Goal: Transaction & Acquisition: Purchase product/service

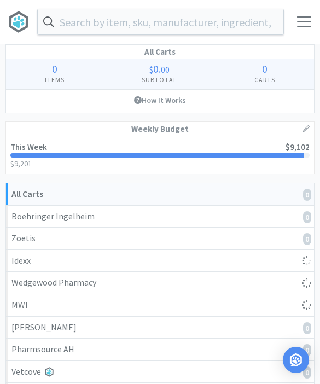
click at [104, 11] on input "text" at bounding box center [160, 21] width 245 height 25
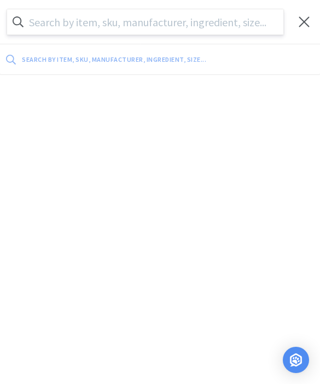
click at [113, 24] on input "text" at bounding box center [145, 21] width 276 height 25
click at [296, 24] on div at bounding box center [304, 21] width 32 height 11
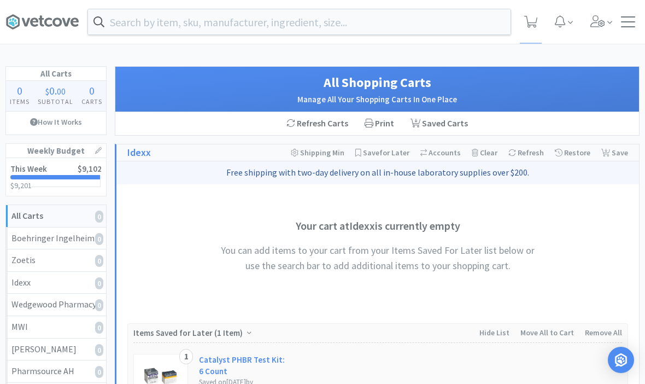
click at [57, 185] on div "$9,201 $ 9,201" at bounding box center [55, 185] width 91 height 8
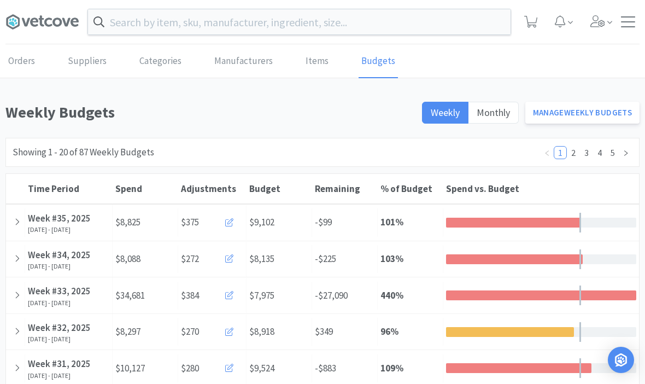
click at [22, 223] on div at bounding box center [15, 222] width 19 height 28
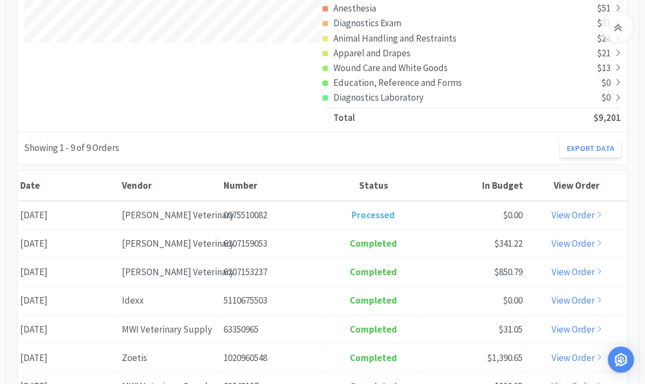
scroll to position [396, 0]
click at [167, 224] on div "Vendor [PERSON_NAME] Veterinary" at bounding box center [170, 215] width 102 height 28
click at [319, 215] on link "View Order" at bounding box center [576, 215] width 51 height 12
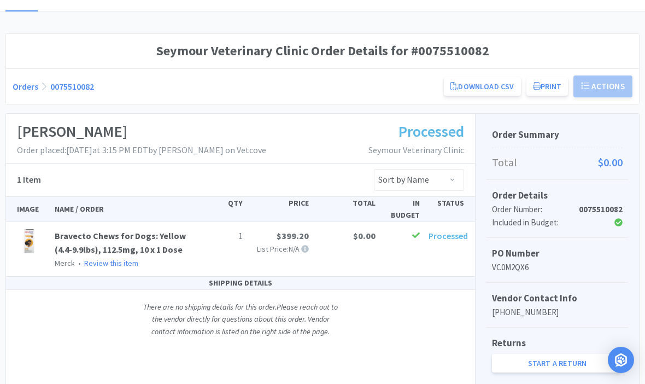
scroll to position [69, 0]
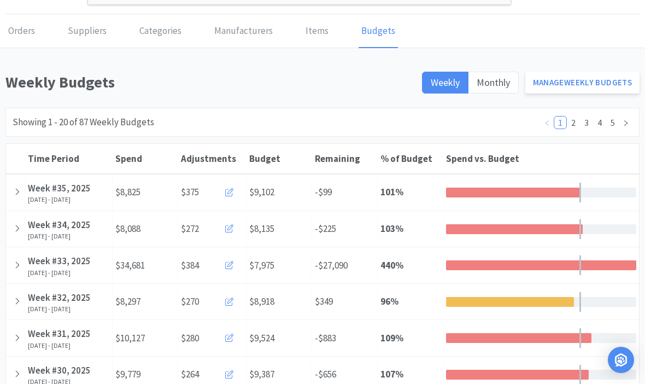
scroll to position [31, 0]
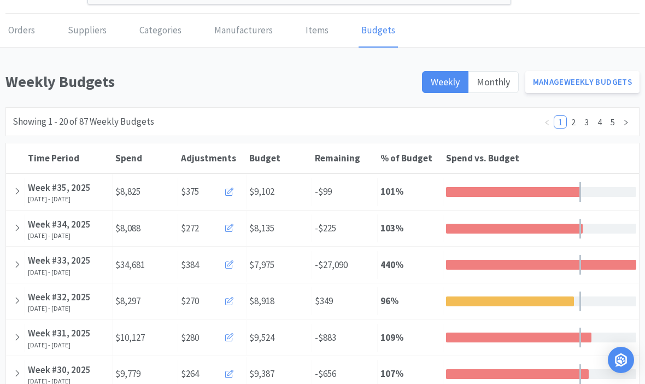
click at [15, 191] on icon at bounding box center [17, 190] width 6 height 9
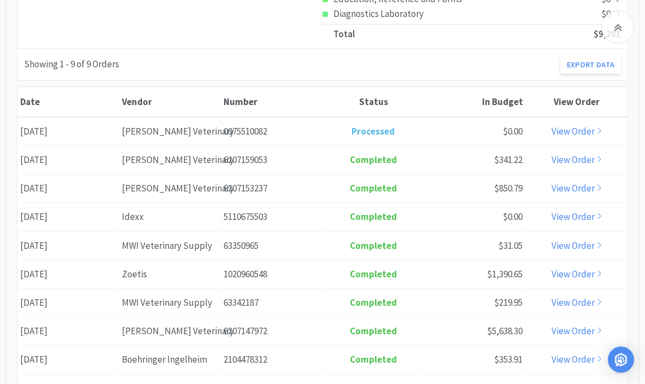
scroll to position [482, 0]
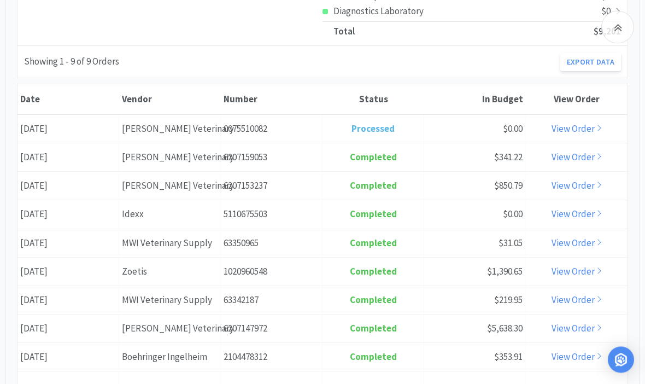
click at [41, 130] on div "Date [DATE]" at bounding box center [68, 129] width 102 height 28
click at [33, 152] on div "Date [DATE]" at bounding box center [68, 158] width 102 height 28
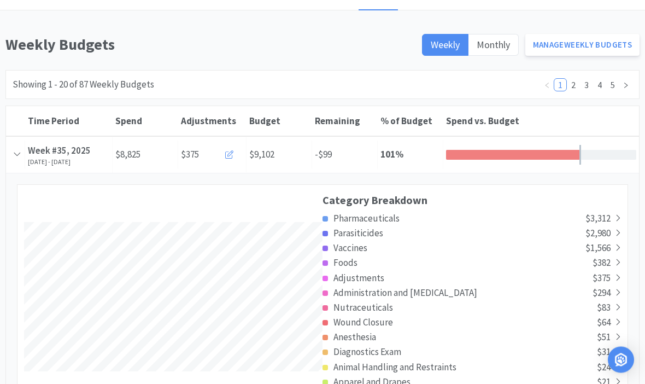
scroll to position [0, 0]
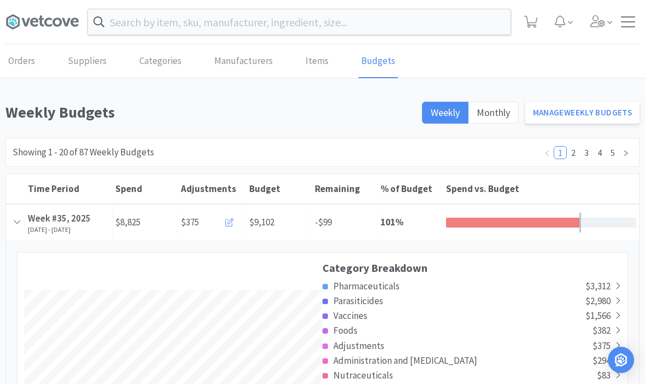
click at [14, 33] on span at bounding box center [46, 22] width 82 height 44
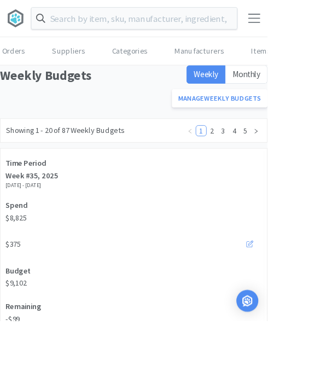
click at [93, 30] on input "text" at bounding box center [160, 21] width 245 height 25
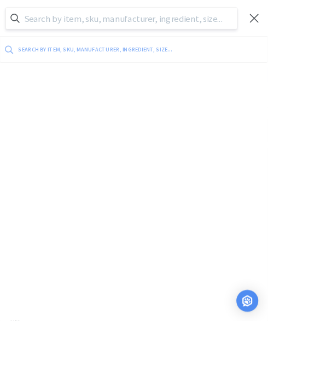
click at [97, 21] on input "text" at bounding box center [145, 21] width 276 height 25
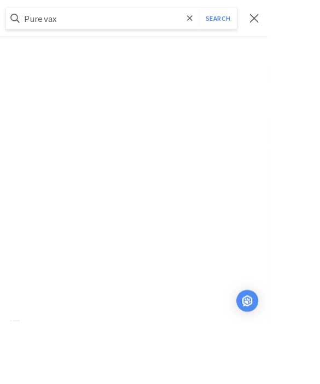
type input "Pure vax"
click at [260, 22] on button "Search" at bounding box center [260, 21] width 45 height 25
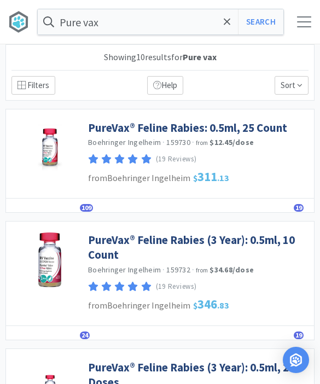
click at [90, 131] on link "PureVax® Feline Rabies: 0.5ml, 25 Count" at bounding box center [187, 127] width 199 height 15
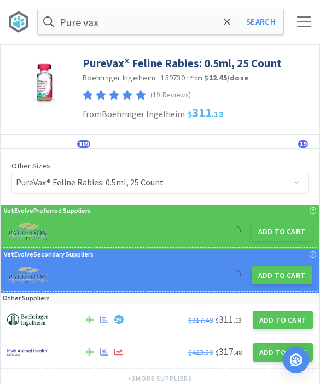
click at [268, 230] on button "Add to Cart" at bounding box center [281, 231] width 60 height 19
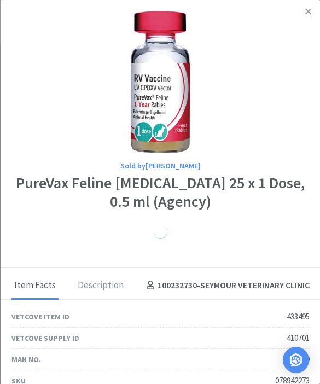
select select "1"
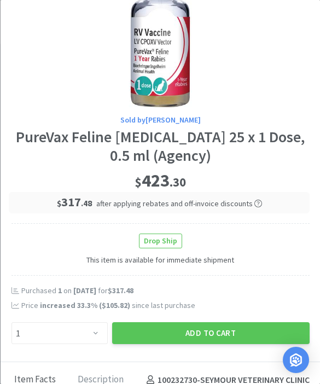
scroll to position [46, 0]
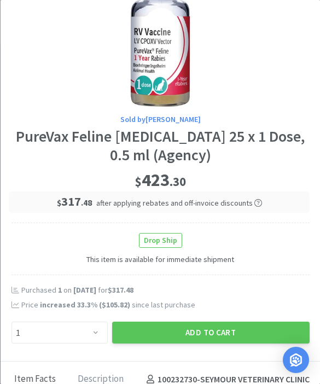
click at [203, 331] on button "Add to Cart" at bounding box center [210, 332] width 197 height 22
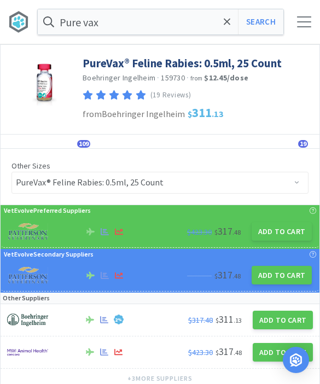
click at [228, 25] on icon at bounding box center [227, 21] width 7 height 11
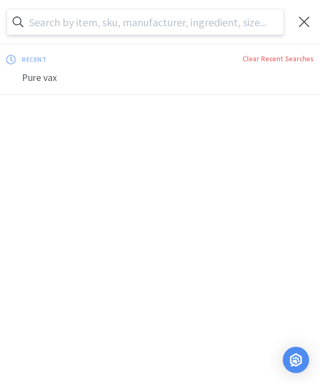
click at [90, 20] on input "text" at bounding box center [145, 21] width 276 height 25
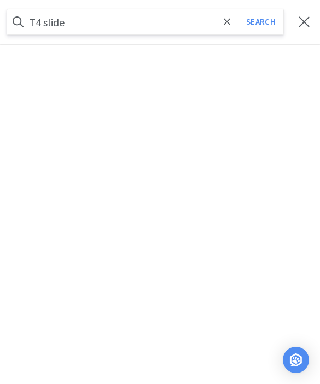
type input "T4 slide"
click at [260, 22] on button "Search" at bounding box center [260, 21] width 45 height 25
select select "1"
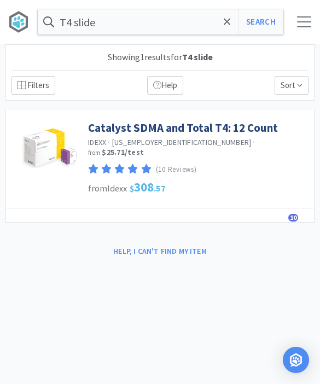
click at [97, 27] on input "T4 slide" at bounding box center [160, 21] width 245 height 25
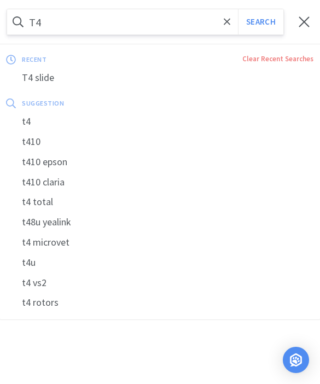
type input "T4"
click at [260, 22] on button "Search" at bounding box center [260, 21] width 45 height 25
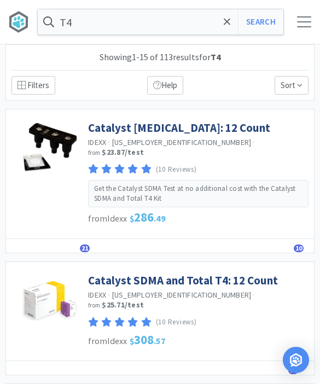
click at [120, 129] on link "Catalyst [MEDICAL_DATA]: 12 Count" at bounding box center [179, 127] width 182 height 15
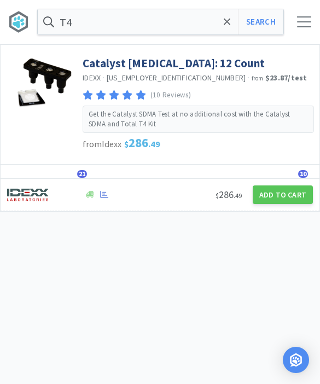
click at [284, 191] on button "Add to Cart" at bounding box center [283, 194] width 60 height 19
select select "1"
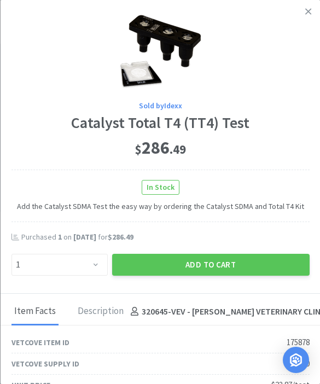
click at [253, 263] on button "Add to Cart" at bounding box center [210, 265] width 197 height 22
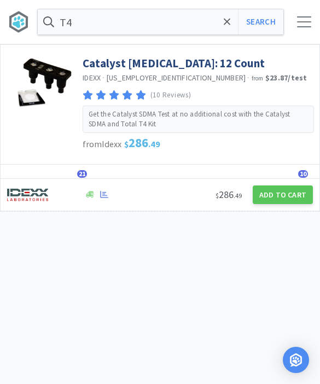
click at [98, 31] on input "T4" at bounding box center [160, 21] width 245 height 25
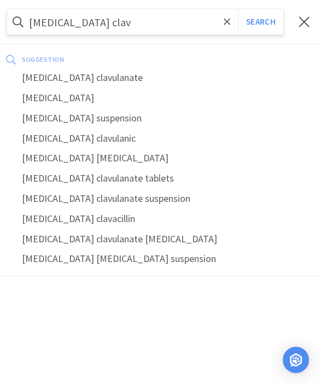
type input "[MEDICAL_DATA] clav"
click at [75, 79] on div "[MEDICAL_DATA] clavulanate" at bounding box center [160, 78] width 320 height 20
select select "1"
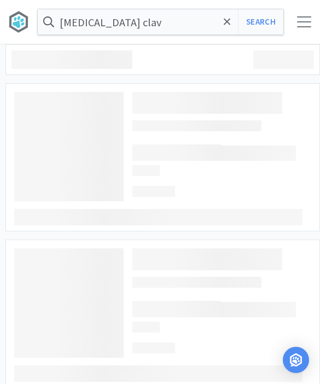
type input "[MEDICAL_DATA] clavulanate"
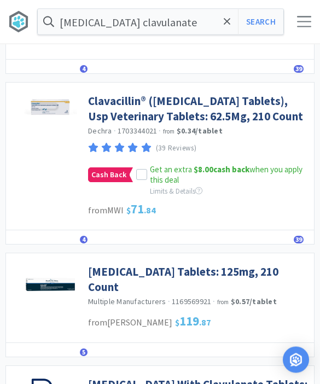
scroll to position [190, 0]
click at [138, 179] on icon at bounding box center [142, 175] width 8 height 8
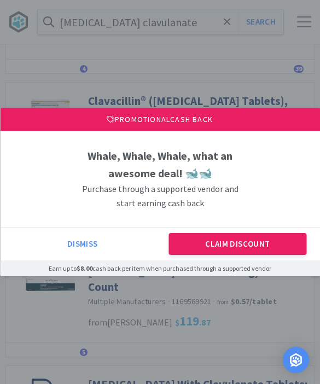
click at [270, 255] on button "Claim Discount" at bounding box center [237, 244] width 137 height 22
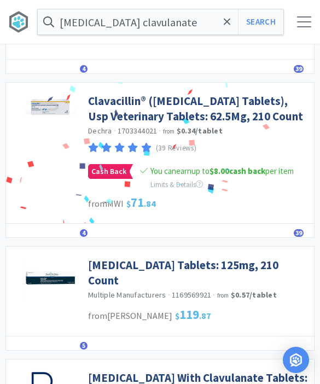
click at [108, 124] on link "Clavacillin® ([MEDICAL_DATA] Tablets), Usp Veterinary Tablets: 62.5Mg, 210 Count" at bounding box center [198, 108] width 220 height 30
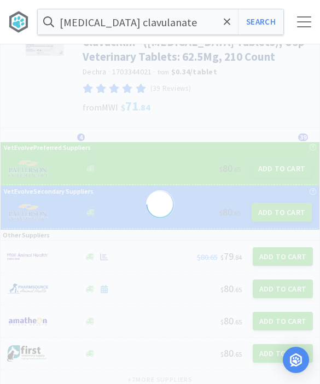
select select "291714"
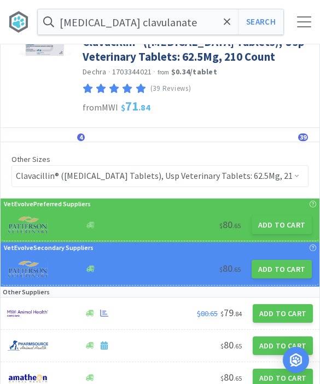
click at [283, 234] on button "Add to Cart" at bounding box center [281, 224] width 60 height 19
select select "1"
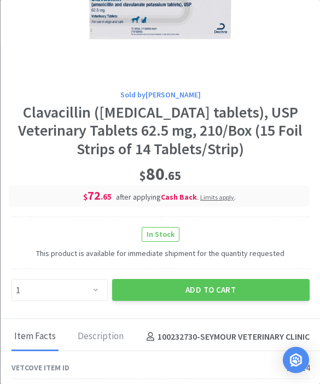
scroll to position [101, 0]
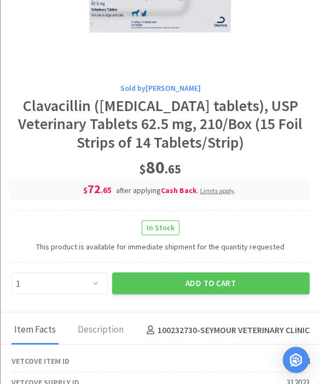
click at [245, 294] on button "Add to Cart" at bounding box center [210, 283] width 197 height 22
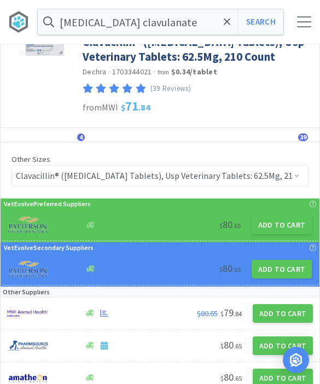
click at [255, 17] on button "Search" at bounding box center [260, 21] width 45 height 25
select select "1"
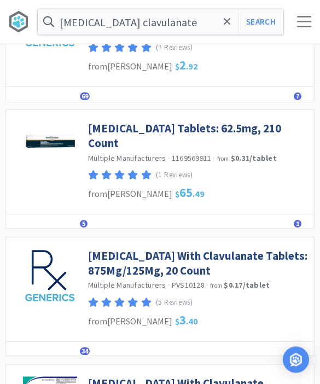
scroll to position [568, 0]
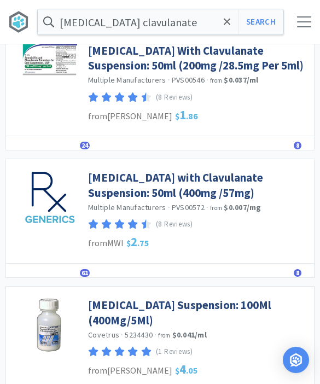
click at [117, 200] on link "[MEDICAL_DATA] with Clavulanate Suspension: 50ml (400mg /57mg)" at bounding box center [198, 185] width 220 height 30
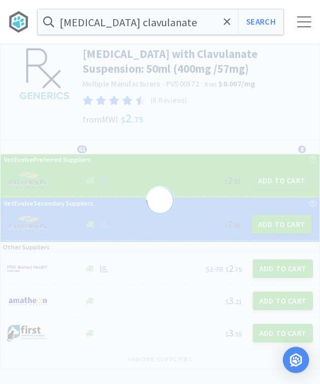
scroll to position [12, 0]
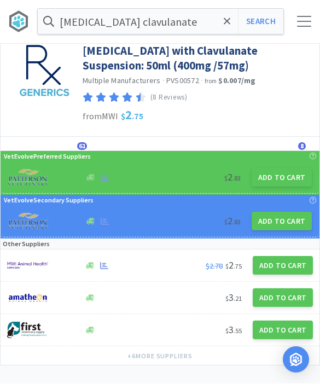
click at [280, 181] on button "Add to Cart" at bounding box center [281, 177] width 60 height 19
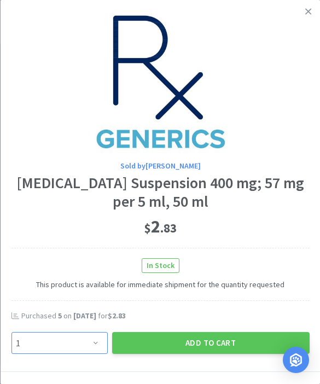
click at [89, 337] on select "Enter Quantity 1 2 3 4 5 6 7 8 9 10 11 12 13 14 15 16 17 18 19 20 Enter Quantity" at bounding box center [59, 343] width 96 height 22
click at [77, 341] on select "Enter Quantity 1 2 3 4 5 6 7 8 9 10 11 12 13 14 15 16 17 18 19 20 Enter Quantity" at bounding box center [59, 343] width 96 height 22
select select "6"
click at [183, 340] on button "Add to Cart" at bounding box center [210, 343] width 197 height 22
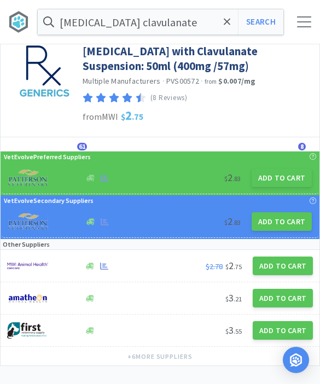
click at [225, 21] on icon at bounding box center [227, 21] width 7 height 11
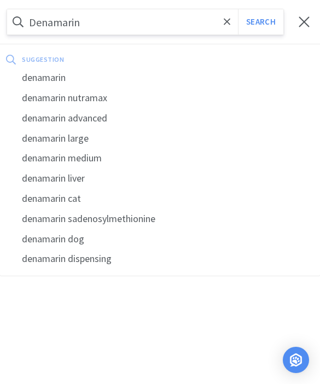
type input "Denamarin"
click at [260, 22] on button "Search" at bounding box center [260, 21] width 45 height 25
select select "6"
select select "1"
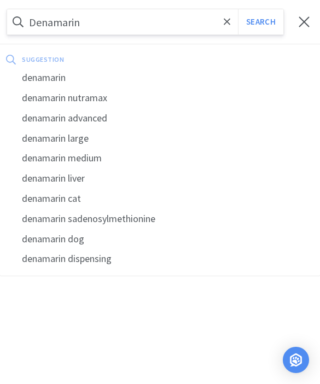
select select "1"
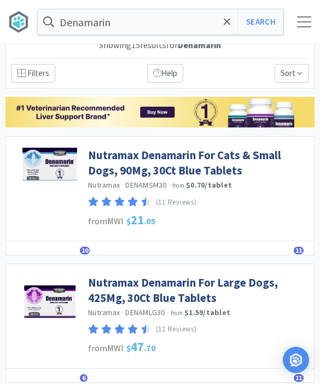
click at [108, 164] on link "Nutramax Denamarin For Cats & Small Dogs, 90Mg, 30Ct Blue Tablets" at bounding box center [198, 163] width 220 height 30
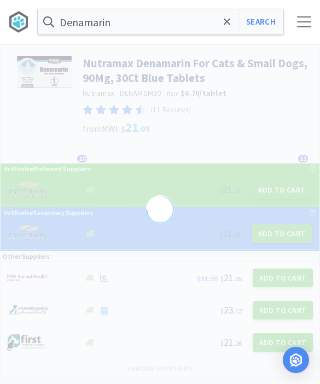
select select "193726"
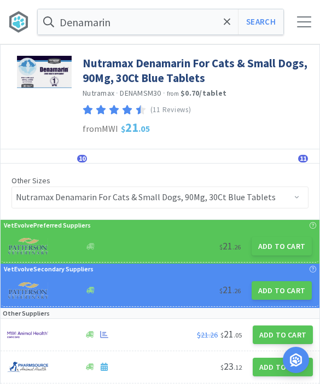
click at [274, 245] on button "Add to Cart" at bounding box center [281, 246] width 60 height 19
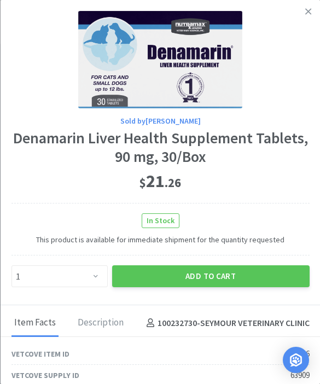
click at [71, 295] on div "Sold by [PERSON_NAME] Denamarin Liver Health Supplement Tablets, 90 mg, 30/Box …" at bounding box center [160, 152] width 320 height 305
click at [54, 305] on div "Item Facts Description 100232730 - SEYMOUR VETERINARY CLINIC" at bounding box center [160, 321] width 320 height 32
click at [69, 284] on select "Enter Quantity 1 2 3 4 5 6 7 8 9 10 11 12 13 14 15 16 17 18 19 20 Enter Quantity" at bounding box center [59, 276] width 96 height 22
select select "3"
click at [249, 285] on button "Add to Cart" at bounding box center [210, 276] width 197 height 22
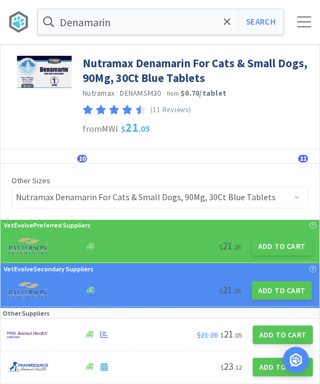
click at [222, 32] on span at bounding box center [227, 21] width 13 height 23
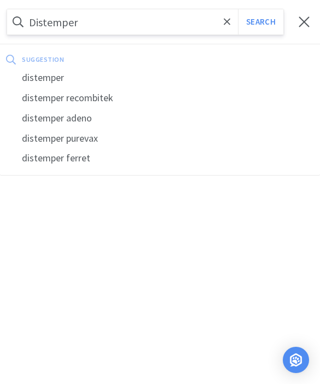
type input "Distemper"
click at [260, 22] on button "Search" at bounding box center [260, 21] width 45 height 25
select select "6"
select select "1"
select select "3"
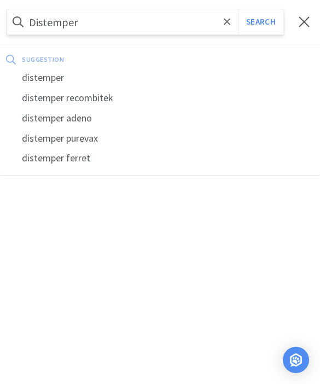
select select "1"
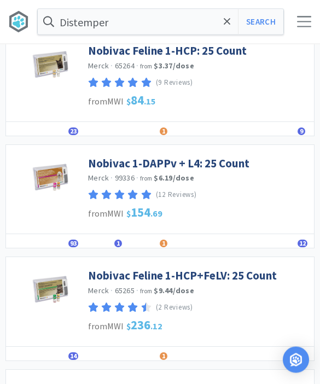
scroll to position [189, 0]
click at [110, 167] on link "Nobivac 1-DAPPv + L4: 25 Count" at bounding box center [168, 163] width 161 height 15
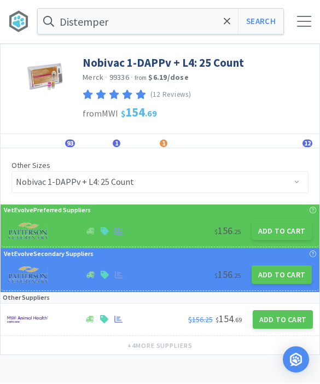
click at [286, 230] on button "Add to Cart" at bounding box center [281, 231] width 60 height 19
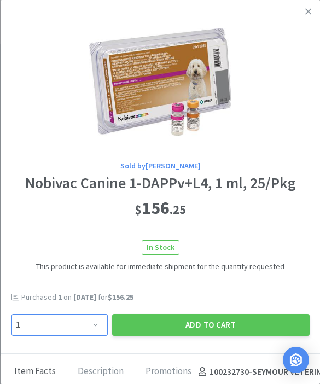
click at [77, 328] on select "Enter Quantity 1 2 3 4 5 6 7 8 9 10 11 12 13 14 15 16 17 18 19 20 Enter Quantity" at bounding box center [59, 325] width 96 height 22
select select "3"
click at [182, 324] on button "Add to Cart" at bounding box center [210, 325] width 197 height 22
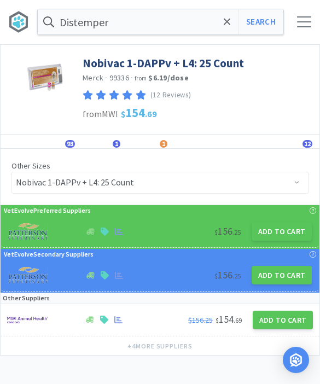
click at [223, 23] on span at bounding box center [227, 21] width 13 height 23
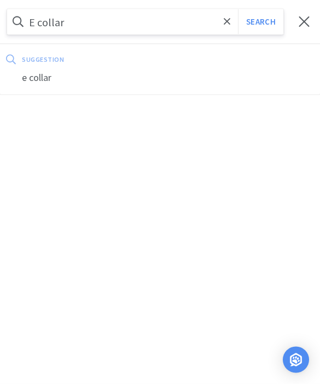
type input "E collar"
click at [260, 22] on button "Search" at bounding box center [260, 21] width 45 height 25
select select "6"
select select "1"
select select "3"
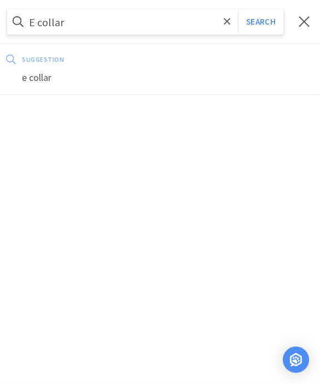
select select "3"
select select "1"
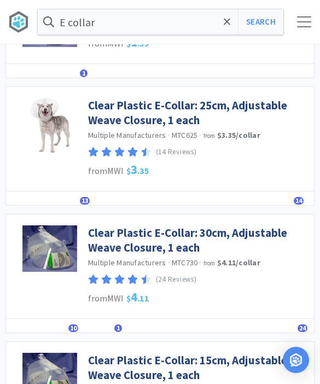
scroll to position [127, 0]
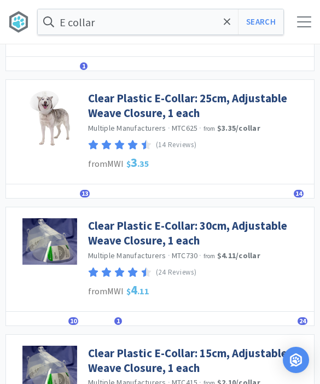
click at [112, 107] on link "Clear Plastic E-Collar: 25cm, Adjustable Weave Closure, 1 each" at bounding box center [198, 106] width 220 height 30
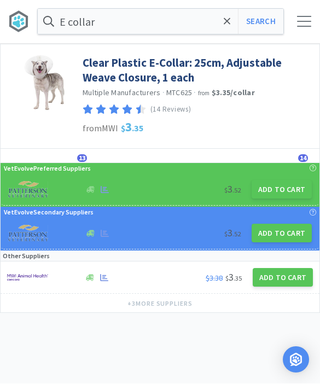
click at [290, 203] on div "$ 3 . 52 Add to Cart" at bounding box center [160, 190] width 316 height 32
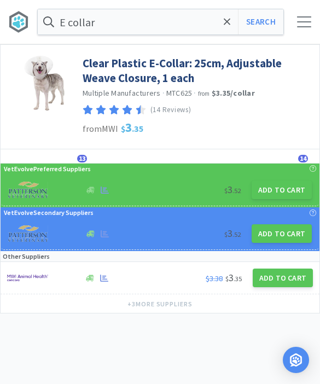
select select "1"
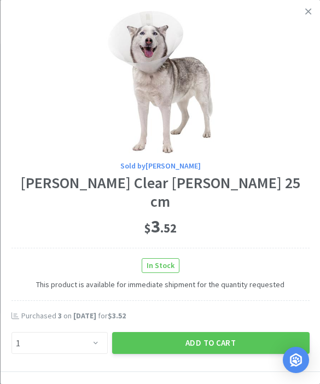
click at [206, 344] on button "Add to Cart" at bounding box center [210, 343] width 197 height 22
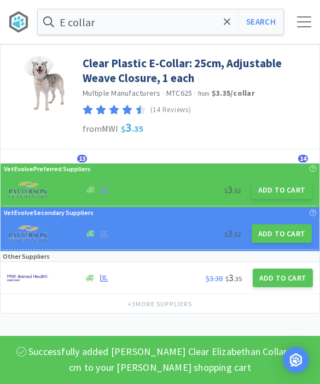
click at [255, 32] on button "Search" at bounding box center [260, 21] width 45 height 25
select select "6"
select select "1"
select select "3"
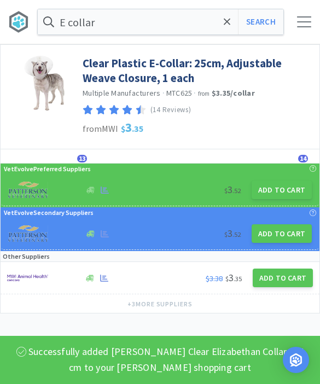
select select "3"
select select "1"
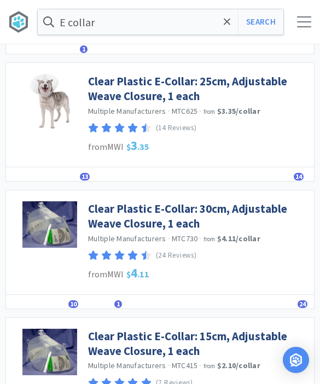
scroll to position [142, 0]
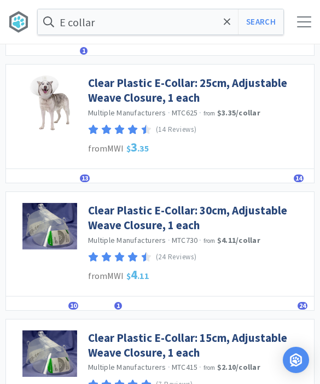
click at [120, 86] on link "Clear Plastic E-Collar: 25cm, Adjustable Weave Closure, 1 each" at bounding box center [198, 90] width 220 height 30
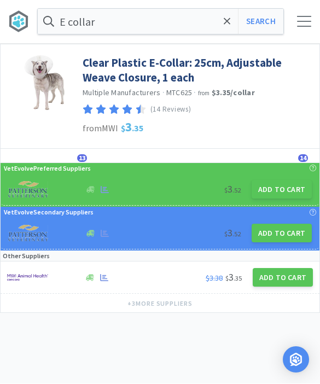
click at [289, 186] on button "Add to Cart" at bounding box center [281, 189] width 60 height 19
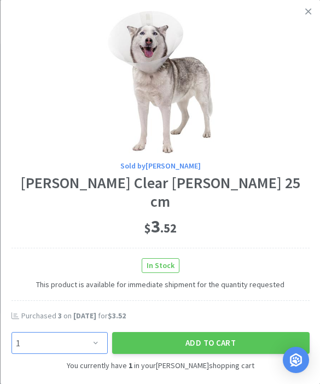
click at [74, 336] on select "Enter Quantity 1 2 3 4 5 6 7 8 9 10 11 12 13 14 15 16 17 18 19 20 Enter Quantity" at bounding box center [59, 343] width 96 height 22
select select "3"
click at [165, 348] on button "Add to Cart" at bounding box center [210, 343] width 197 height 22
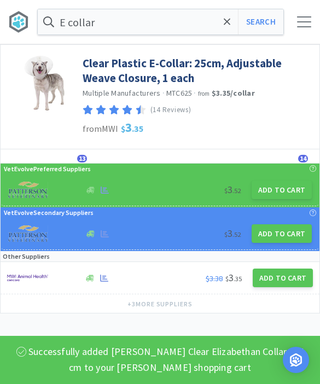
click at [251, 20] on button "Search" at bounding box center [260, 21] width 45 height 25
select select "6"
select select "1"
select select "4"
select select "3"
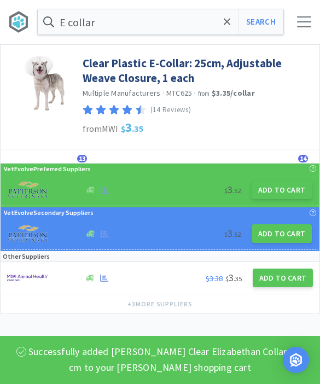
select select "3"
select select "1"
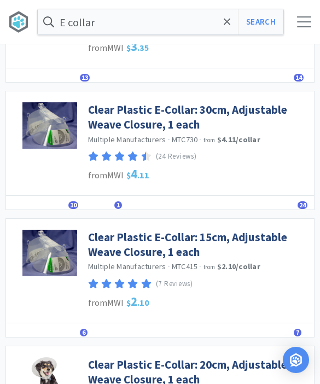
scroll to position [234, 0]
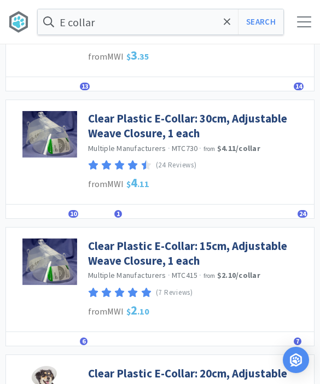
click at [111, 120] on link "Clear Plastic E-Collar: 30cm, Adjustable Weave Closure, 1 each" at bounding box center [198, 126] width 220 height 30
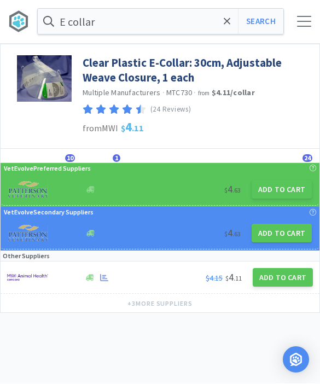
click at [283, 203] on div "$ 4 . 63 Add to Cart" at bounding box center [160, 190] width 316 height 32
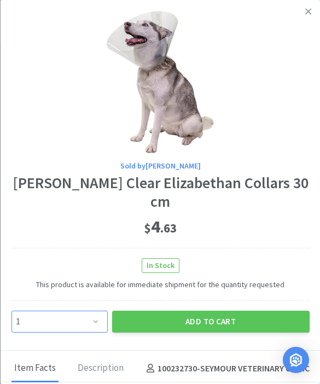
click at [68, 319] on select "Enter Quantity 1 2 3 4 5 6 7 8 9 10 11 12 13 14 15 16 17 18 19 20 Enter Quantity" at bounding box center [59, 321] width 96 height 22
select select "3"
click at [191, 312] on button "Add to Cart" at bounding box center [210, 321] width 197 height 22
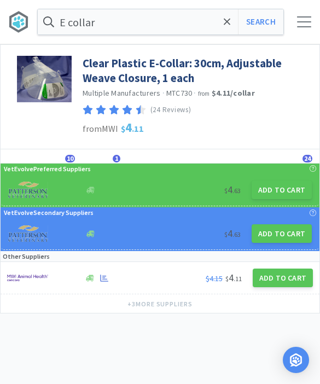
click at [226, 28] on span at bounding box center [227, 21] width 13 height 23
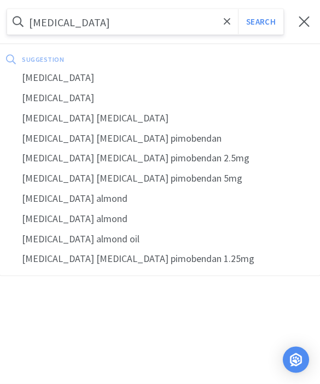
type input "[MEDICAL_DATA]"
click at [260, 22] on button "Search" at bounding box center [260, 21] width 45 height 25
select select "6"
select select "1"
select select "4"
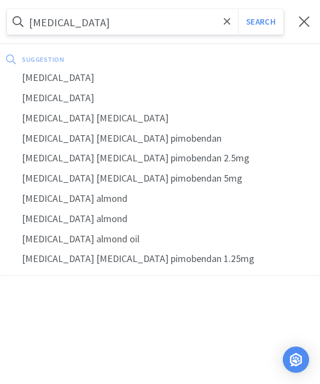
select select "3"
select select "1"
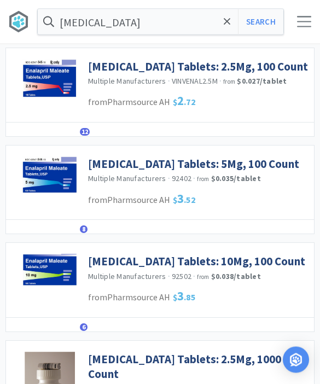
scroll to position [68, 0]
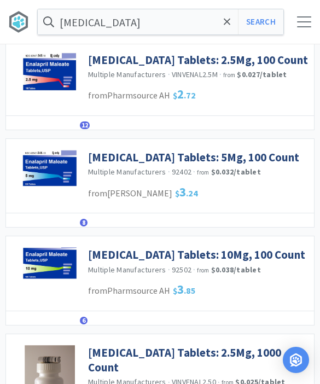
click at [108, 150] on link "[MEDICAL_DATA] Tablets: 5Mg, 100 Count" at bounding box center [193, 157] width 211 height 15
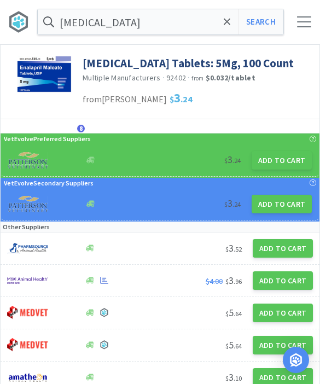
click at [279, 156] on button "Add to Cart" at bounding box center [281, 160] width 60 height 19
select select "1"
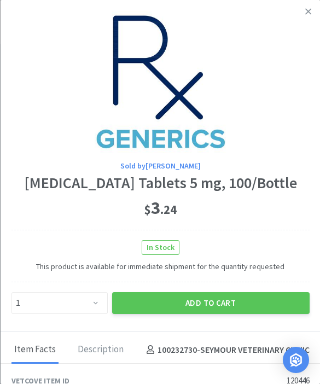
click at [199, 303] on button "Add to Cart" at bounding box center [210, 303] width 197 height 22
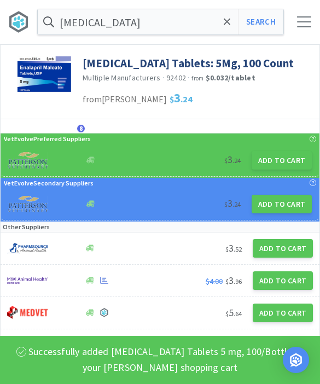
click at [258, 24] on button "Search" at bounding box center [260, 21] width 45 height 25
select select "6"
select select "1"
select select "4"
select select "3"
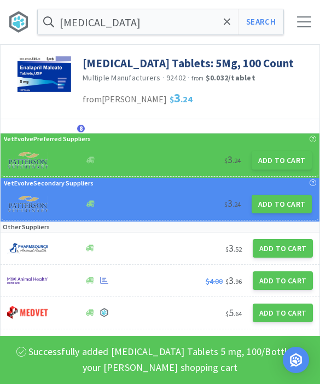
select select "1"
select select "3"
select select "1"
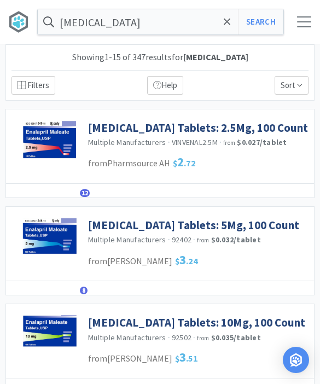
click at [221, 27] on span at bounding box center [227, 21] width 13 height 23
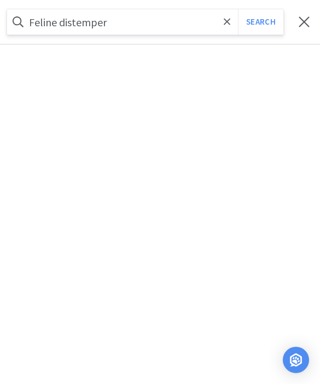
type input "Feline distemper"
click at [260, 22] on button "Search" at bounding box center [260, 21] width 45 height 25
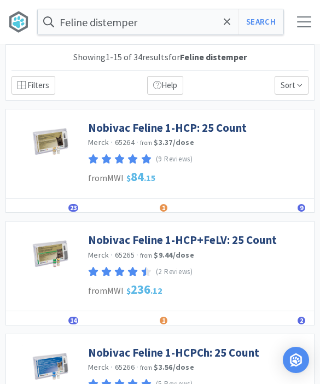
click at [103, 130] on link "Nobivac Feline 1-HCP: 25 Count" at bounding box center [167, 127] width 159 height 15
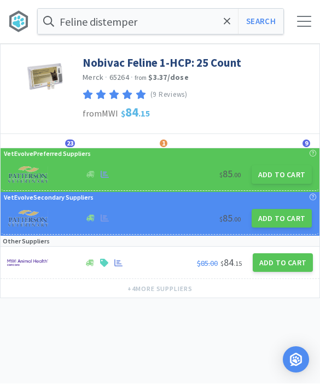
click at [284, 197] on div "VetEvolve Secondary Suppliers" at bounding box center [160, 197] width 316 height 10
click at [273, 177] on button "Add to Cart" at bounding box center [281, 175] width 60 height 19
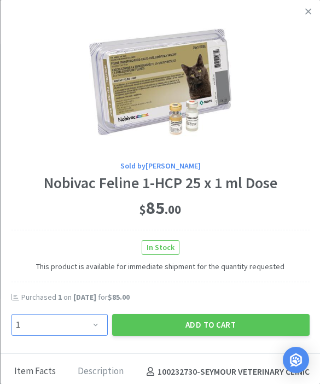
click at [64, 314] on select "Enter Quantity 1 2 3 4 5 6 7 8 9 10 11 12 13 14 15 16 17 18 19 20 Enter Quantity" at bounding box center [59, 325] width 96 height 22
select select "2"
click at [180, 322] on button "Add to Cart" at bounding box center [210, 325] width 197 height 22
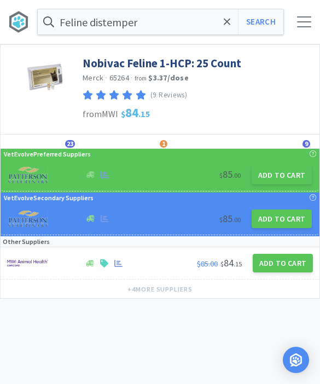
click at [224, 23] on icon at bounding box center [227, 21] width 7 height 11
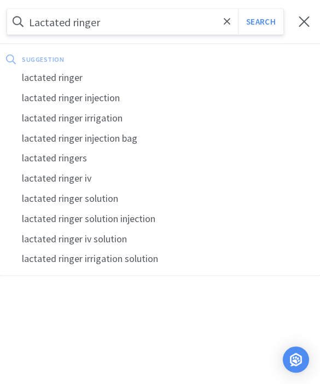
type input "Lactated ringer"
click at [260, 22] on button "Search" at bounding box center [260, 21] width 45 height 25
select select "6"
select select "1"
select select "4"
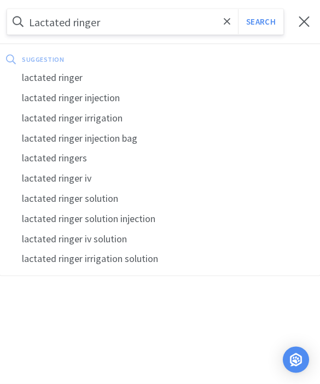
select select "3"
select select "1"
select select "3"
select select "2"
select select "3"
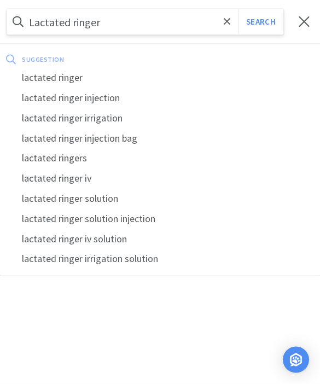
select select "1"
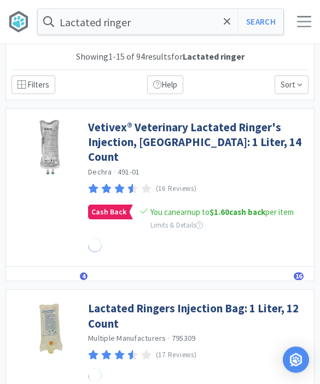
scroll to position [1, 0]
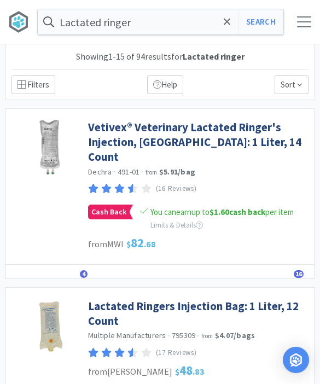
click at [116, 298] on link "Lactated Ringers Injection Bag: 1 Liter, 12 Count" at bounding box center [198, 313] width 220 height 30
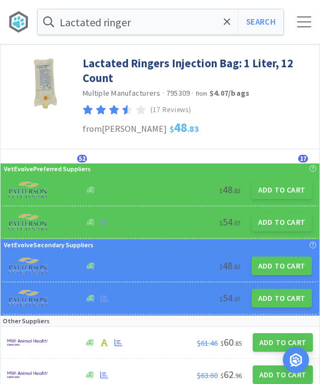
click at [278, 225] on button "Add to Cart" at bounding box center [281, 222] width 60 height 19
select select "1"
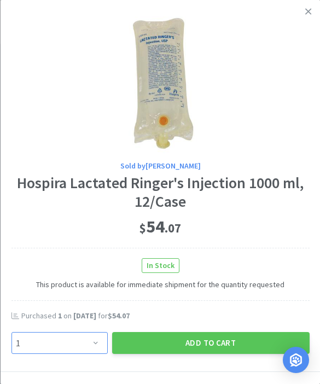
click at [73, 347] on select "Enter Quantity 1 2 3 4 5 6 7 8 9 10 11 12 13 14 15 16 17 18 19 20 Enter Quantity" at bounding box center [59, 343] width 96 height 22
click at [168, 343] on button "Add to Cart" at bounding box center [210, 343] width 197 height 22
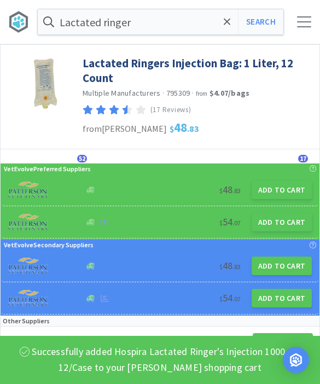
click at [225, 26] on icon at bounding box center [227, 21] width 7 height 11
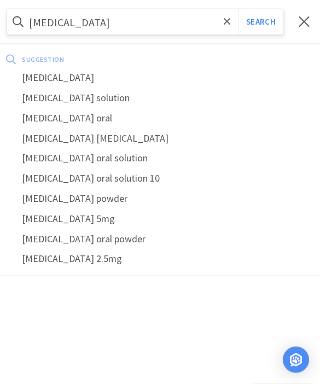
click at [31, 74] on div "[MEDICAL_DATA]" at bounding box center [160, 78] width 320 height 20
type input "[MEDICAL_DATA]"
select select "6"
select select "1"
select select "4"
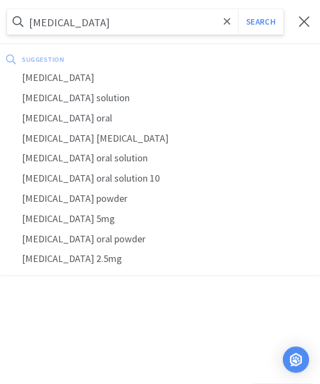
select select "3"
select select "1"
select select "3"
select select "2"
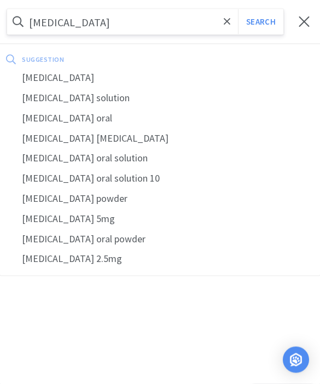
select select "3"
select select "1"
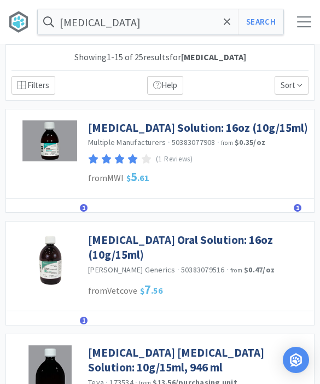
click at [107, 124] on link "[MEDICAL_DATA] Solution: 16oz (10g/15ml)" at bounding box center [198, 127] width 220 height 15
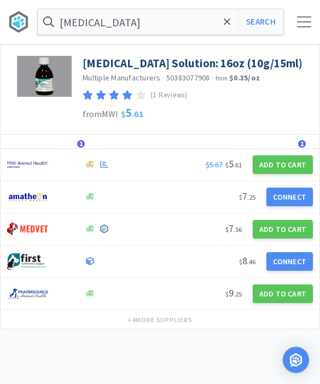
click at [277, 166] on button "Add to Cart" at bounding box center [283, 164] width 60 height 19
select select "1"
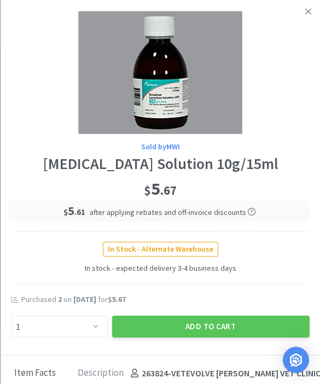
click at [192, 327] on button "Add to Cart" at bounding box center [210, 326] width 197 height 22
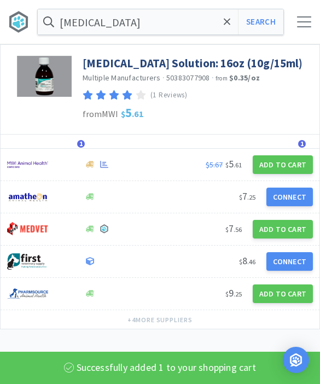
click at [226, 26] on icon at bounding box center [227, 21] width 7 height 11
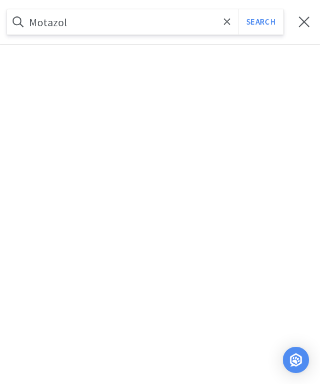
type input "Motazol"
click at [260, 22] on button "Search" at bounding box center [260, 21] width 45 height 25
select select "1"
select select "6"
select select "1"
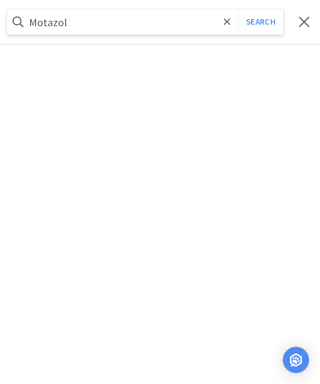
select select "4"
select select "3"
select select "1"
select select "3"
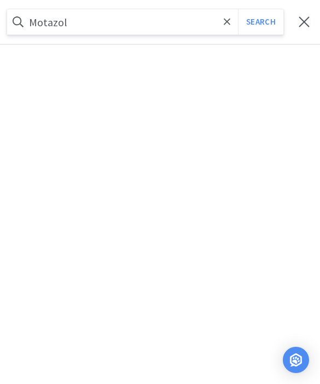
select select "2"
select select "3"
select select "1"
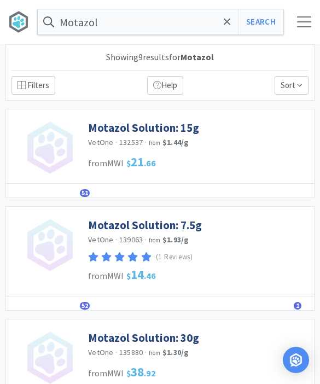
click at [140, 229] on link "Motazol Solution: 7.5g" at bounding box center [145, 225] width 114 height 15
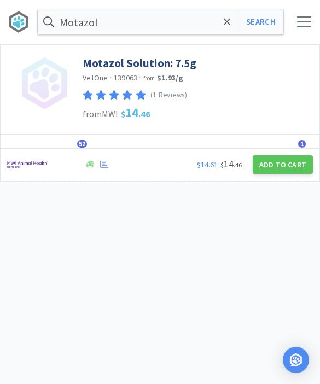
click at [279, 156] on button "Add to Cart" at bounding box center [283, 164] width 60 height 19
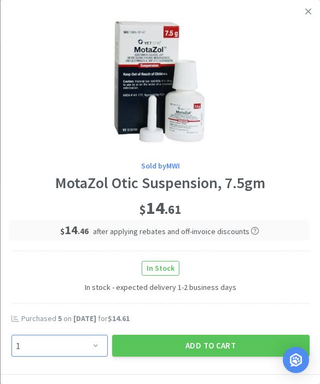
click at [58, 353] on select "Enter Quantity 1 2 3 4 5 6 7 8 9 10 11 12 13 14 15 16 17 18 19 20 Enter Quantity" at bounding box center [59, 346] width 96 height 22
select select "5"
click at [180, 343] on button "Add to Cart" at bounding box center [210, 346] width 197 height 22
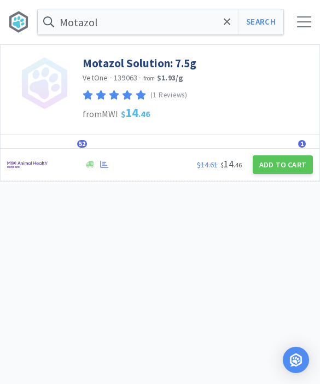
click at [218, 19] on input "Motazol" at bounding box center [160, 21] width 245 height 25
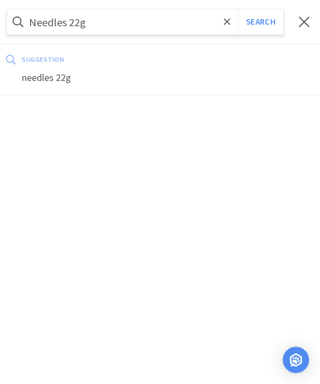
type input "Needles 22g"
click at [260, 22] on button "Search" at bounding box center [260, 21] width 45 height 25
select select "1"
select select "5"
select select "6"
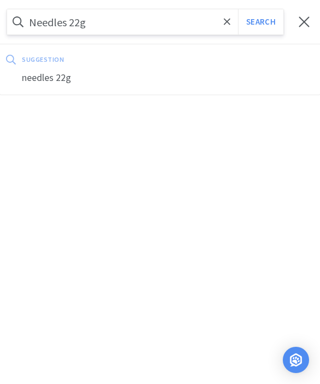
select select "1"
select select "4"
select select "3"
select select "1"
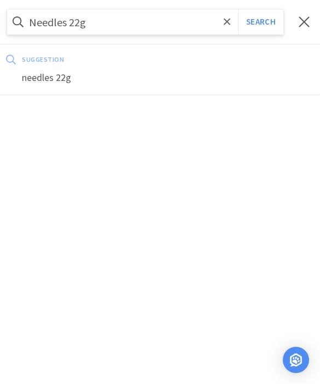
select select "3"
select select "2"
select select "3"
select select "1"
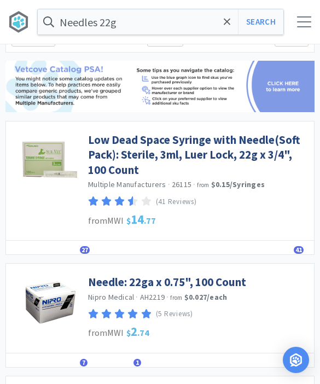
scroll to position [52, 0]
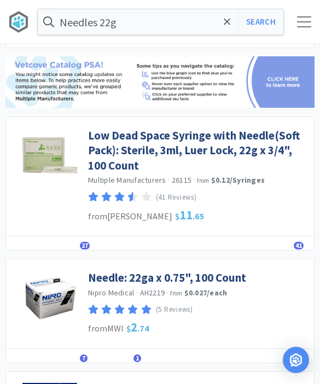
click at [117, 278] on link "Needle: 22ga x 0.75", 100 Count" at bounding box center [167, 277] width 158 height 15
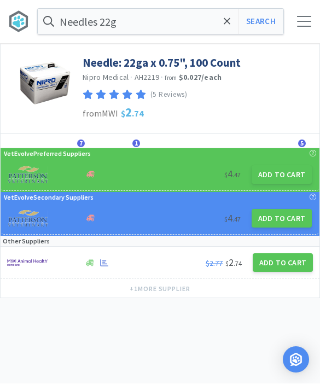
click at [269, 269] on button "Add to Cart" at bounding box center [283, 263] width 60 height 19
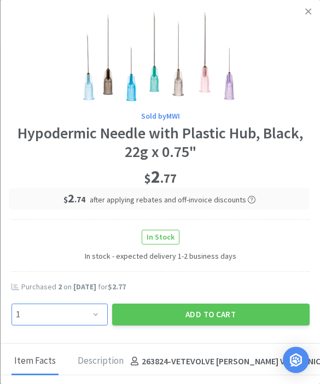
click at [67, 313] on select "Enter Quantity 1 2 3 4 5 6 7 8 9 10 11 12 13 14 15 16 17 18 19 20 Enter Quantity" at bounding box center [59, 314] width 96 height 22
click at [87, 314] on select "Enter Quantity 1 2 3 4 5 6 7 8 9 10 11 12 13 14 15 16 17 18 19 20 Enter Quantity" at bounding box center [59, 314] width 96 height 22
select select "4"
click at [210, 315] on button "Add to Cart" at bounding box center [210, 314] width 197 height 22
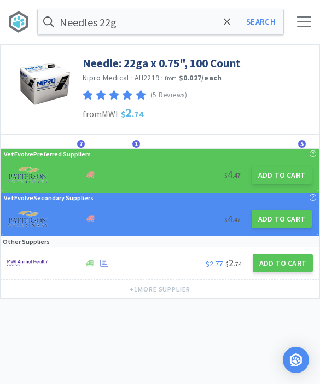
click at [221, 26] on span at bounding box center [227, 21] width 13 height 23
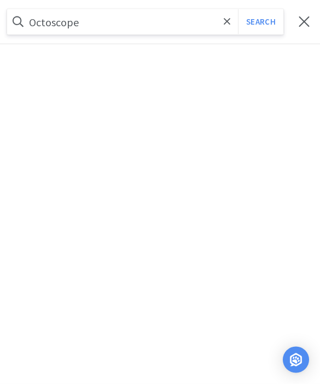
type input "Octoscope"
click at [260, 22] on button "Search" at bounding box center [260, 21] width 45 height 25
select select "1"
select select "5"
select select "4"
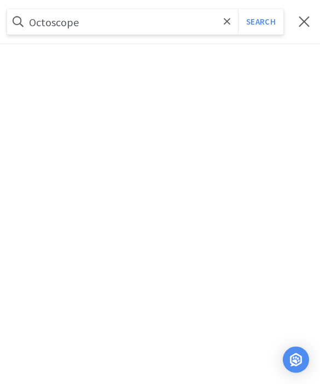
select select "6"
select select "1"
select select "4"
select select "3"
select select "1"
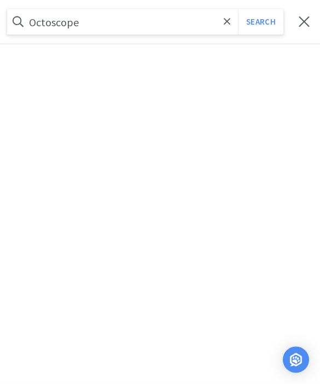
select select "1"
select select "3"
select select "2"
select select "3"
select select "1"
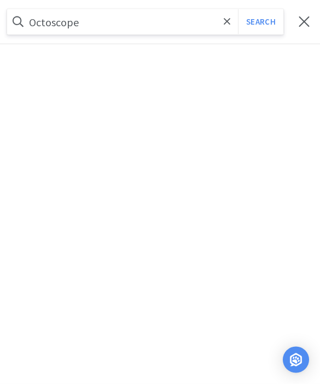
select select "1"
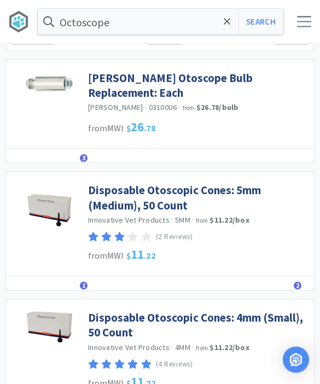
scroll to position [57, 0]
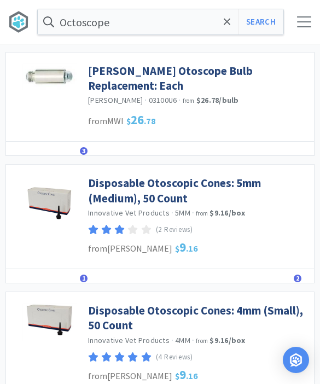
click at [109, 320] on link "Disposable Otoscopic Cones: 4mm (Small), 50 Count" at bounding box center [198, 318] width 220 height 30
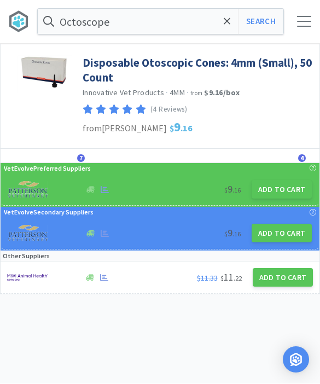
click at [283, 203] on div "$ 9 . 16 Add to Cart" at bounding box center [160, 190] width 316 height 32
select select "1"
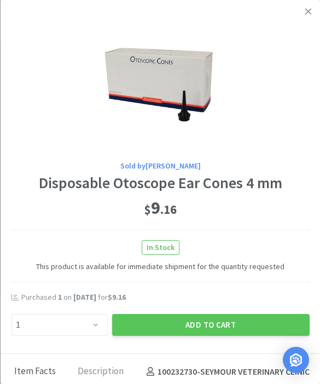
click at [207, 326] on button "Add to Cart" at bounding box center [210, 325] width 197 height 22
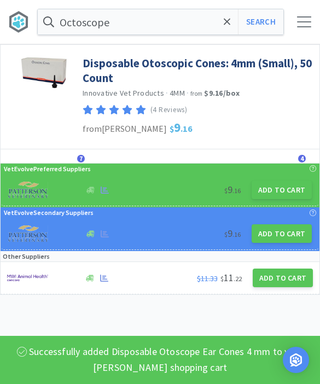
click at [222, 26] on span at bounding box center [227, 21] width 13 height 23
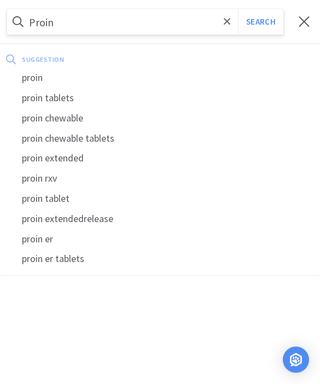
type input "Proin"
click at [260, 22] on button "Search" at bounding box center [260, 21] width 45 height 25
select select "1"
select select "5"
select select "4"
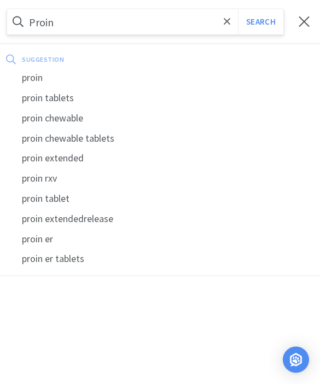
select select "6"
select select "1"
select select "4"
select select "3"
select select "1"
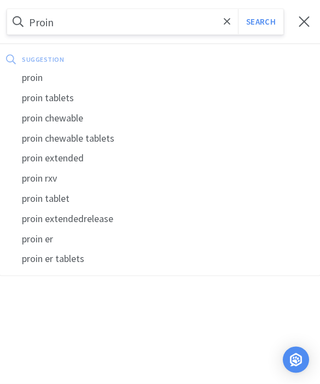
select select "1"
select select "3"
select select "2"
select select "3"
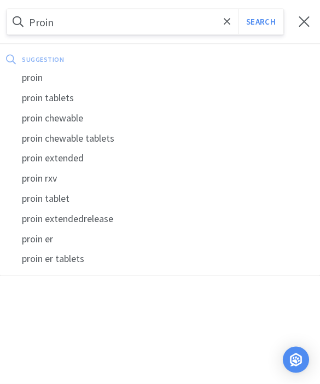
select select "1"
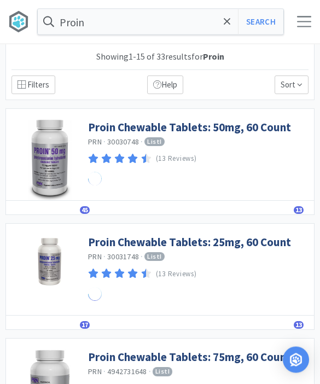
scroll to position [1, 0]
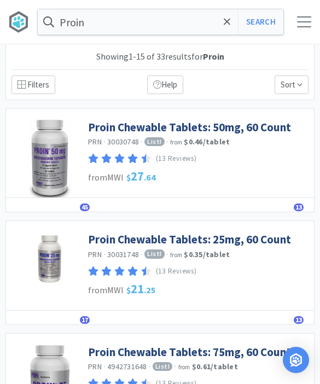
click at [108, 124] on link "Proin Chewable Tablets: 50mg, 60 Count" at bounding box center [189, 127] width 203 height 15
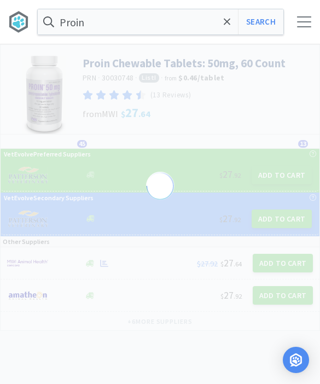
select select "20547"
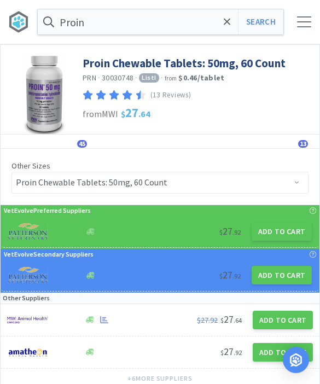
click at [273, 228] on button "Add to Cart" at bounding box center [281, 231] width 60 height 19
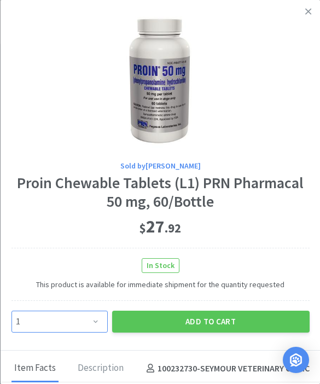
click at [90, 328] on select "Enter Quantity 1 2 3 4 5 6 7 8 9 10 11 12 13 14 15 16 17 18 19 20 Enter Quantity" at bounding box center [59, 321] width 96 height 22
select select "2"
click at [206, 326] on button "Add to Cart" at bounding box center [210, 321] width 197 height 22
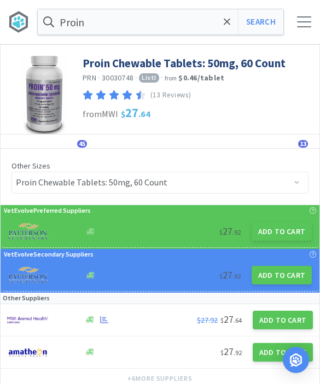
click at [227, 30] on span at bounding box center [227, 21] width 13 height 23
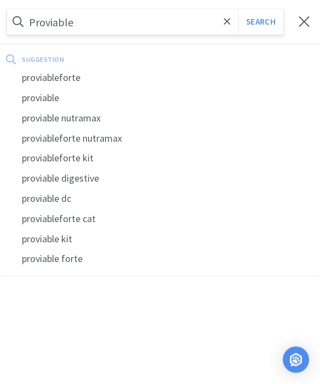
type input "Proviable"
click at [260, 21] on button "Search" at bounding box center [260, 21] width 45 height 25
select select "1"
select select "5"
select select "4"
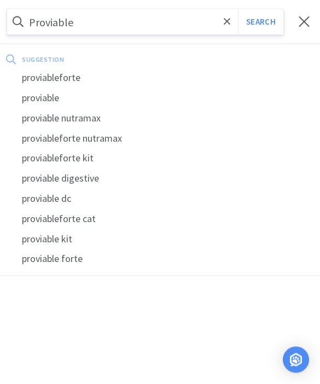
select select "6"
select select "1"
select select "4"
select select "3"
select select "1"
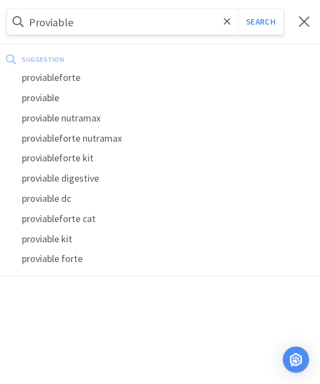
select select "1"
select select "3"
select select "2"
select select "3"
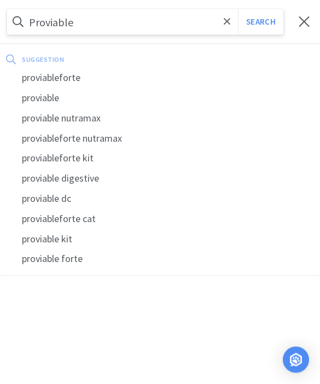
select select "2"
select select "1"
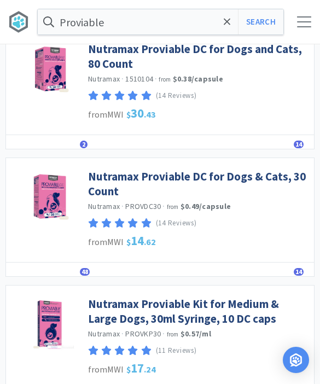
scroll to position [479, 0]
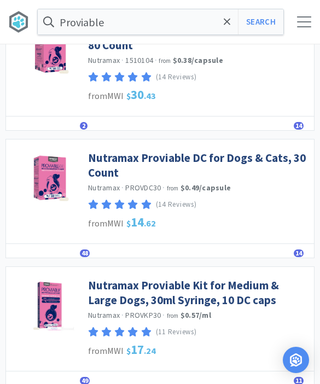
click at [105, 289] on link "Nutramax Proviable Kit for Medium & Large Dogs, 30ml Syringe, 10 DC caps" at bounding box center [198, 293] width 220 height 30
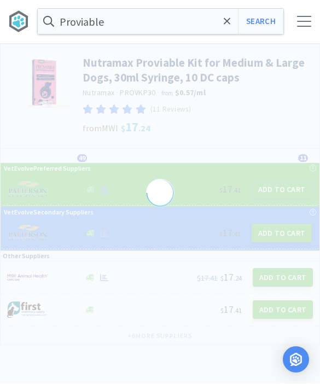
select select "188964"
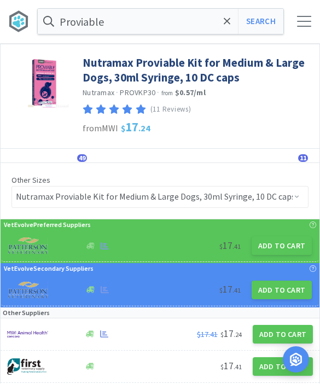
scroll to position [1, 0]
click at [276, 248] on button "Add to Cart" at bounding box center [281, 245] width 60 height 19
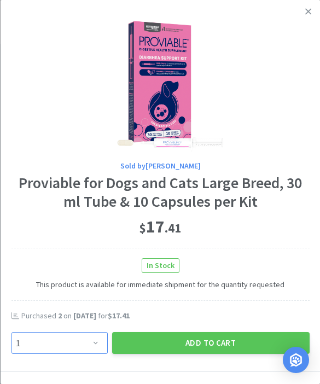
click at [69, 343] on select "Enter Quantity 1 2 3 4 5 6 7 8 9 10 11 12 13 14 15 16 17 18 19 20 Enter Quantity" at bounding box center [59, 343] width 96 height 22
select select "4"
click at [174, 336] on button "Add to Cart" at bounding box center [210, 343] width 197 height 22
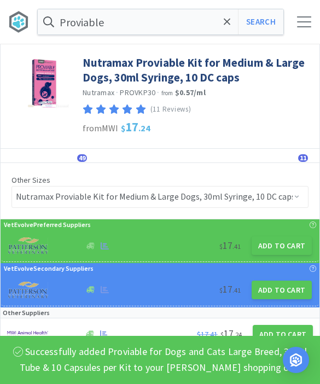
click at [228, 16] on icon at bounding box center [227, 21] width 7 height 11
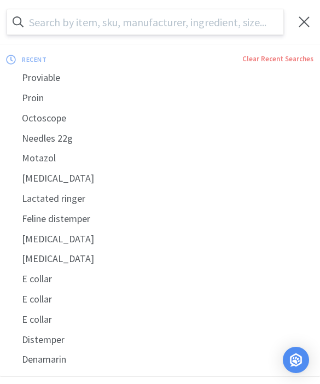
scroll to position [0, 0]
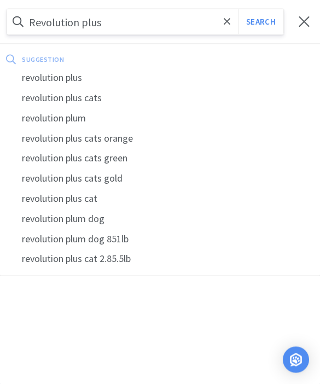
type input "Revolution plus"
click at [260, 21] on button "Search" at bounding box center [260, 21] width 45 height 25
select select "1"
select select "5"
select select "4"
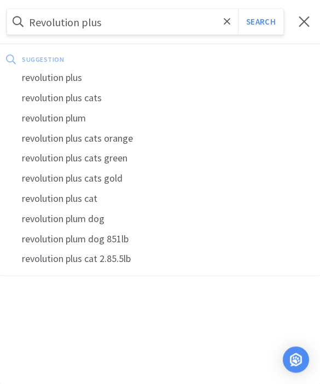
select select "6"
select select "1"
select select "4"
select select "3"
select select "1"
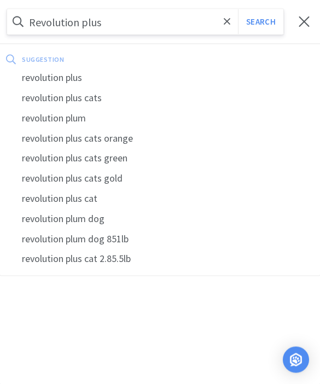
select select "1"
select select "3"
select select "2"
select select "3"
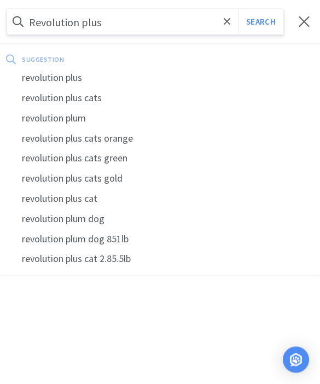
select select "4"
select select "2"
select select "1"
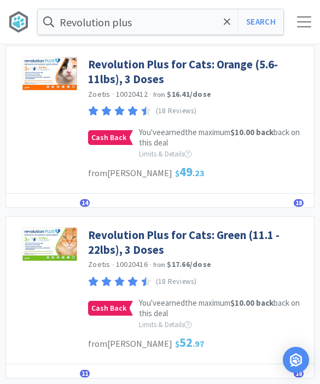
scroll to position [915, 0]
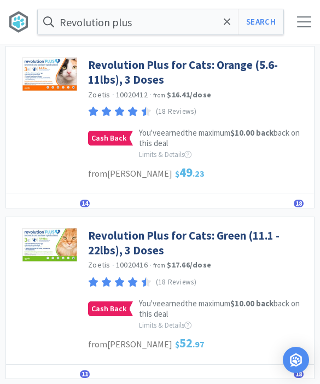
click at [102, 234] on link "Revolution Plus for Cats: Green (11.1 - 22lbs), 3 Doses" at bounding box center [198, 243] width 220 height 30
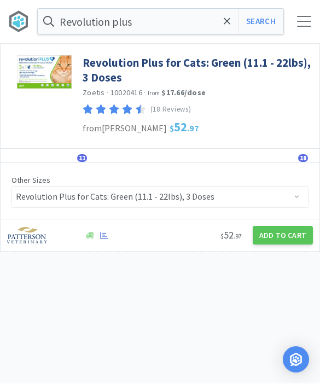
click at [275, 238] on button "Add to Cart" at bounding box center [283, 235] width 60 height 19
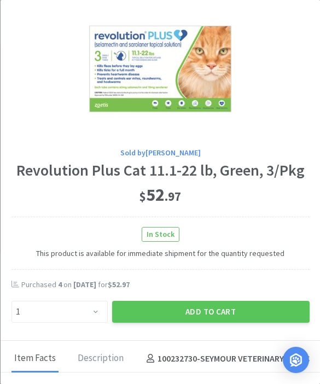
scroll to position [37, 0]
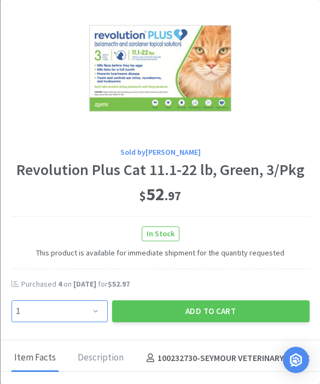
click at [49, 307] on select "Enter Quantity 1 2 3 4 5 6 7 8 9 10 11 12 13 14 15 16 17 18 19 20 Enter Quantity" at bounding box center [59, 311] width 96 height 22
click at [209, 313] on button "Add to Cart" at bounding box center [210, 311] width 197 height 22
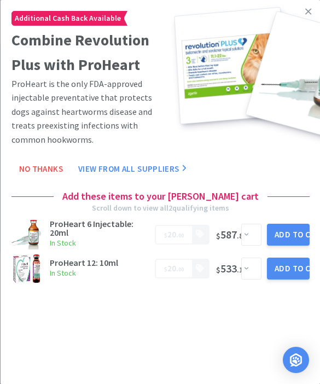
scroll to position [0, 0]
click at [311, 16] on link at bounding box center [307, 12] width 19 height 24
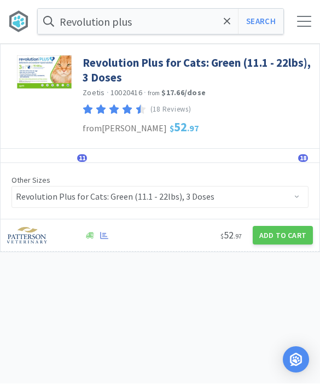
click at [222, 25] on span at bounding box center [227, 21] width 13 height 23
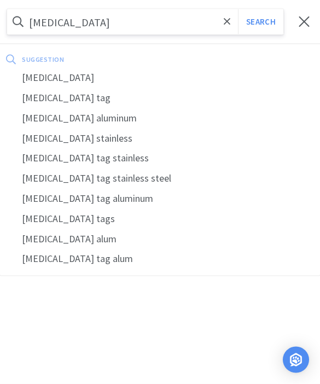
click at [260, 22] on button "Search" at bounding box center [260, 21] width 45 height 25
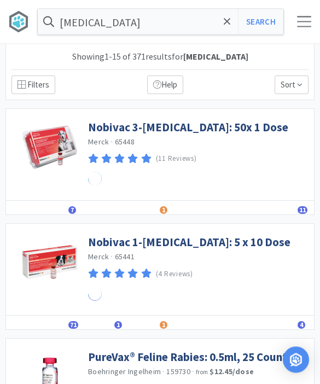
scroll to position [1, 0]
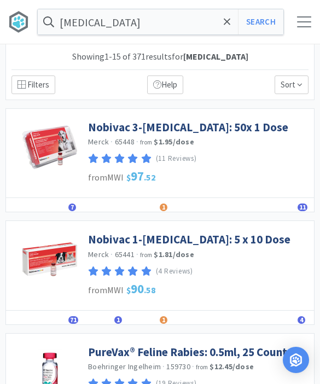
click at [104, 239] on link "Nobivac 1-[MEDICAL_DATA]: 5 x 10 Dose" at bounding box center [189, 239] width 202 height 15
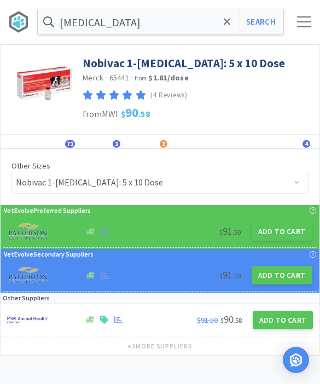
click at [278, 233] on button "Add to Cart" at bounding box center [281, 231] width 60 height 19
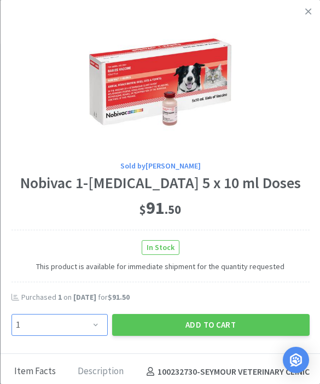
click at [59, 327] on select "Enter Quantity 1 2 3 4 5 6 7 8 9 10 11 12 13 14 15 16 17 18 19 20 Enter Quantity" at bounding box center [59, 325] width 96 height 22
click at [163, 325] on button "Add to Cart" at bounding box center [210, 325] width 197 height 22
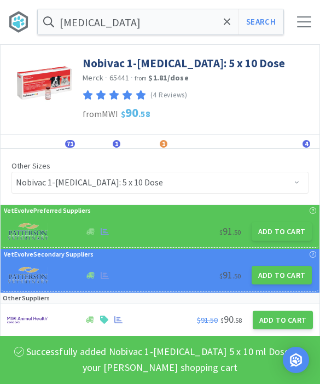
click at [224, 24] on icon at bounding box center [227, 21] width 7 height 11
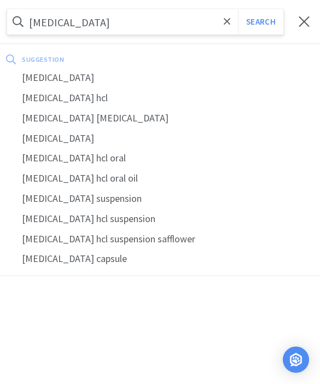
click at [260, 22] on button "Search" at bounding box center [260, 21] width 45 height 25
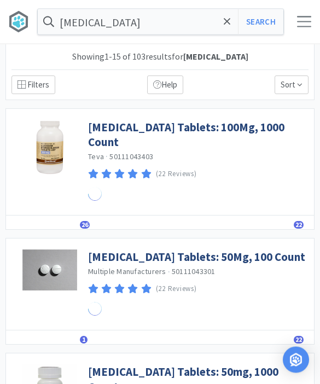
scroll to position [1, 0]
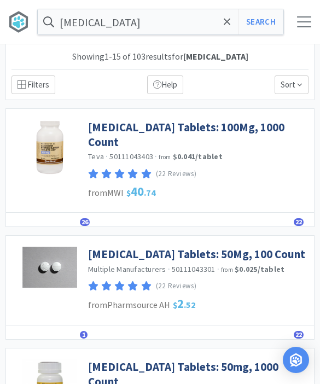
click at [115, 125] on link "[MEDICAL_DATA] Tablets: 100Mg, 1000 Count" at bounding box center [198, 135] width 220 height 30
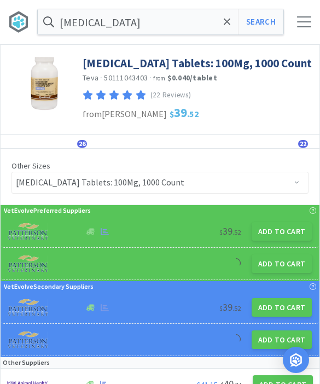
click at [281, 234] on button "Add to Cart" at bounding box center [281, 231] width 60 height 19
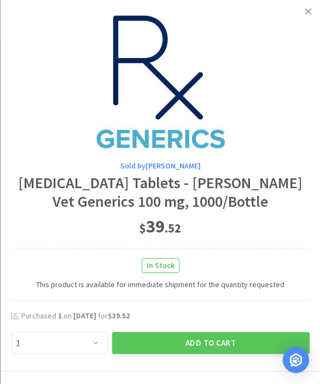
click at [280, 228] on div "$ 39 . 52" at bounding box center [160, 226] width 298 height 23
click at [215, 335] on button "Add to Cart" at bounding box center [210, 343] width 197 height 22
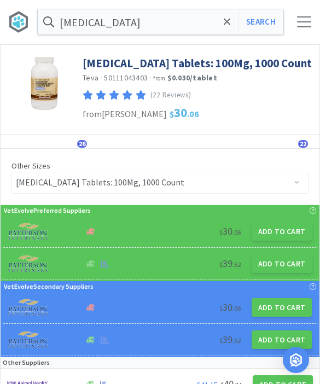
click at [230, 22] on icon at bounding box center [227, 21] width 7 height 11
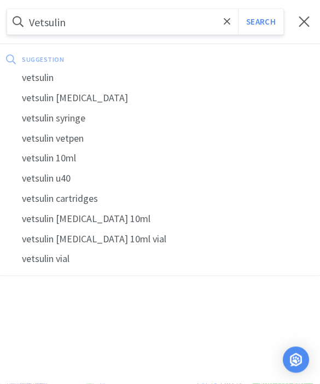
click at [260, 21] on button "Search" at bounding box center [260, 21] width 45 height 25
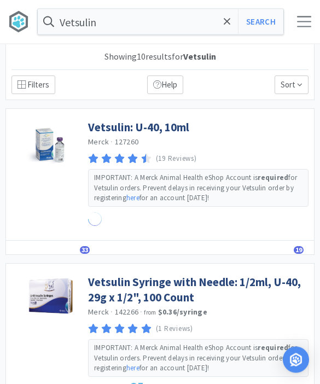
scroll to position [1, 0]
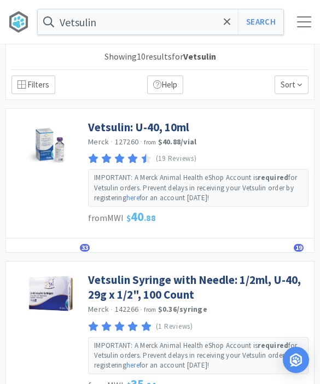
click at [118, 124] on link "Vetsulin: U-40, 10ml" at bounding box center [138, 127] width 101 height 15
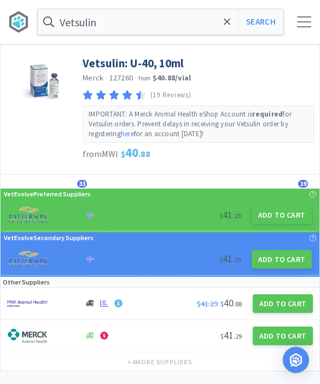
click at [268, 216] on button "Add to Cart" at bounding box center [281, 215] width 60 height 19
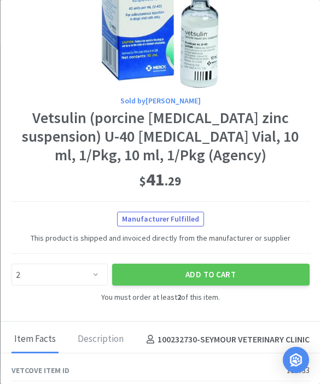
scroll to position [64, 0]
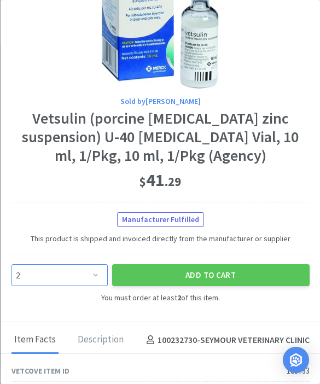
click at [62, 276] on select "Enter Quantity 2 3 4 5 6 7 8 9 10 11 12 13 14 15 16 17 18 19 20 21 Enter Quanti…" at bounding box center [59, 275] width 96 height 22
click at [157, 276] on button "Add to Cart" at bounding box center [210, 275] width 197 height 22
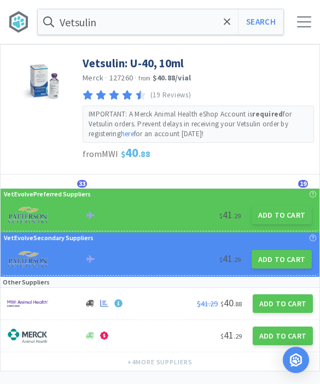
click at [224, 28] on span at bounding box center [227, 21] width 13 height 23
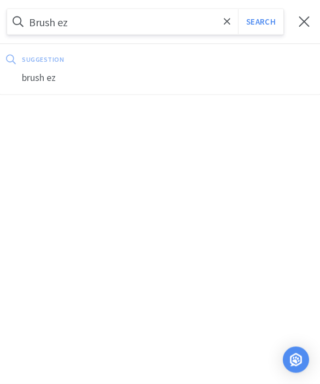
click at [260, 21] on button "Search" at bounding box center [260, 21] width 45 height 25
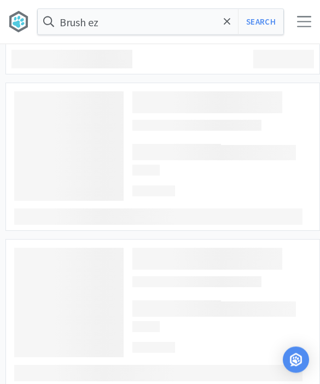
scroll to position [1, 0]
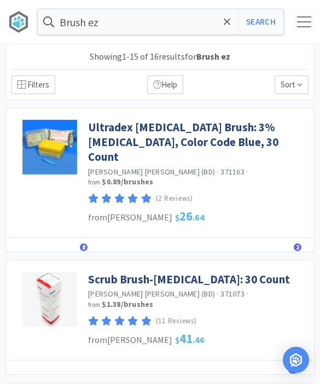
click at [115, 139] on link "Ultradex [MEDICAL_DATA] Brush: 3% [MEDICAL_DATA], Color Code Blue, 30 Count" at bounding box center [198, 142] width 220 height 45
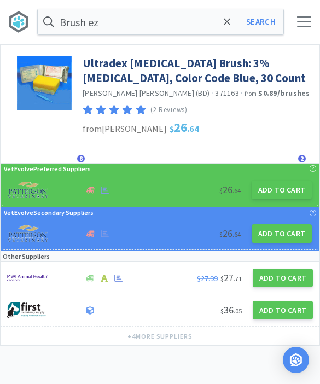
click at [278, 279] on button "Add to Cart" at bounding box center [283, 277] width 60 height 19
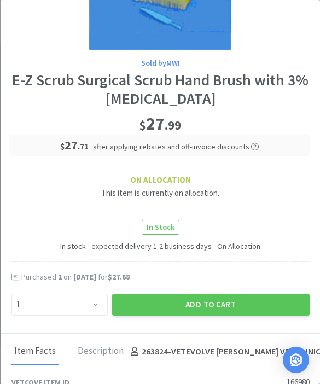
scroll to position [110, 0]
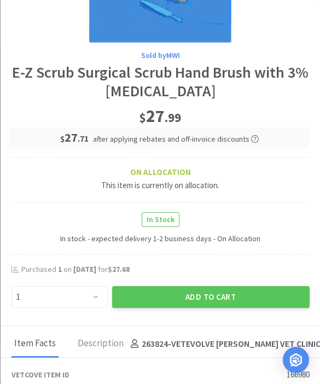
click at [163, 296] on button "Add to Cart" at bounding box center [210, 297] width 197 height 22
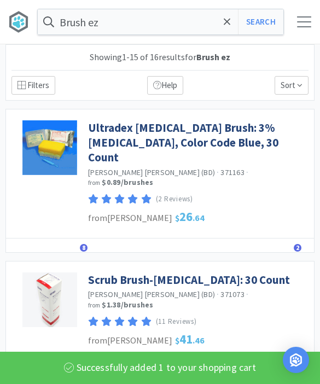
scroll to position [1, 0]
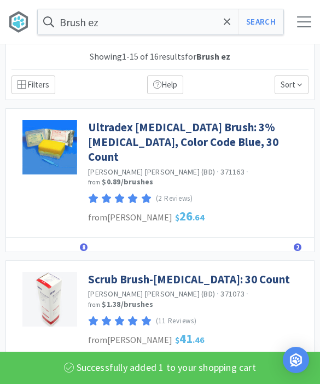
click at [222, 28] on span at bounding box center [227, 21] width 13 height 23
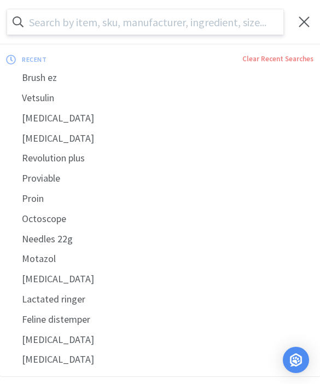
scroll to position [0, 0]
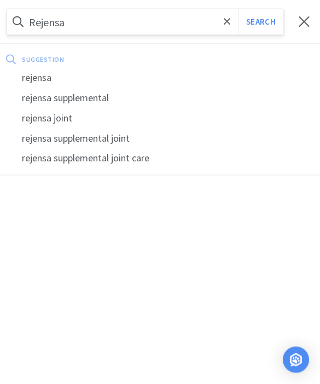
click at [260, 21] on button "Search" at bounding box center [260, 21] width 45 height 25
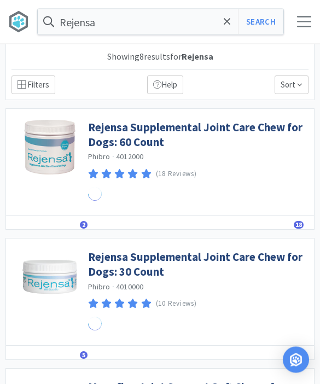
scroll to position [1, 0]
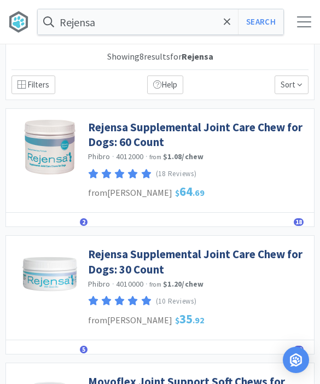
click at [114, 264] on link "Rejensa Supplemental Joint Care Chew for Dogs: 30 Count" at bounding box center [198, 262] width 220 height 30
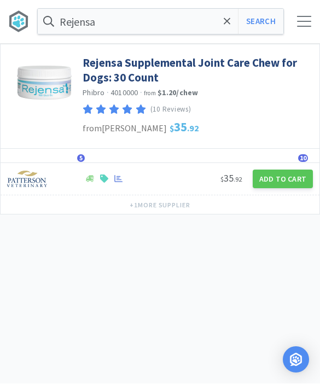
click at [271, 177] on button "Add to Cart" at bounding box center [283, 179] width 60 height 19
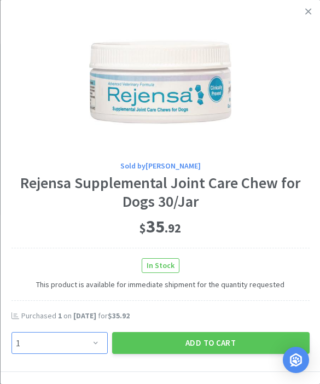
click at [67, 340] on select "Enter Quantity 1 2 3 4 5 6 7 8 9 10 11 12 13 14 15 16 17 18 19 20 Enter Quantity" at bounding box center [59, 343] width 96 height 22
click at [165, 337] on button "Add to Cart" at bounding box center [210, 343] width 197 height 22
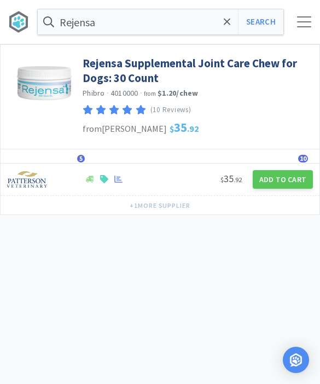
click at [226, 34] on input "Rejensa" at bounding box center [160, 21] width 245 height 25
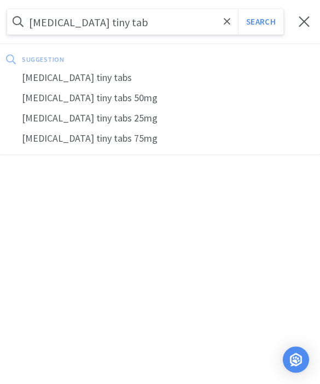
click at [260, 22] on button "Search" at bounding box center [260, 21] width 45 height 25
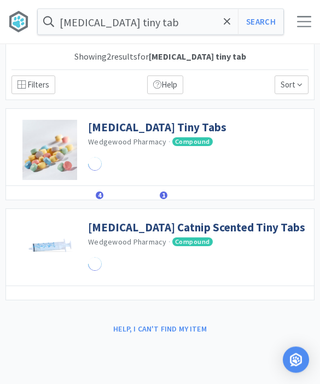
scroll to position [1, 0]
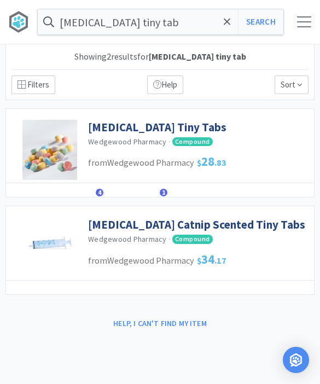
click at [146, 133] on link "[MEDICAL_DATA] Tiny Tabs" at bounding box center [157, 127] width 138 height 15
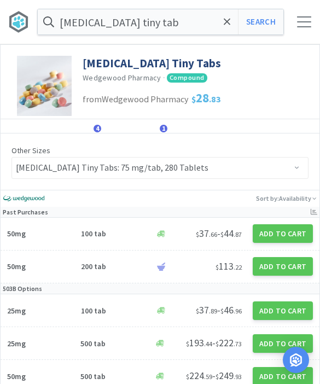
click at [270, 236] on button "Add to Cart" at bounding box center [283, 233] width 60 height 19
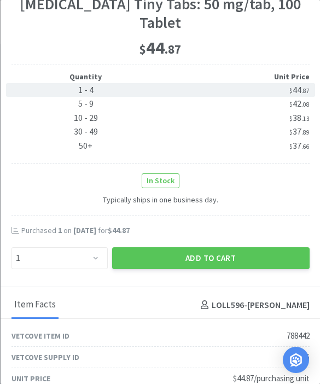
scroll to position [177, 0]
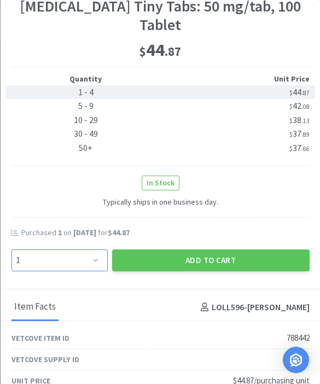
click at [66, 249] on select "Enter Quantity 1 2 3 4 5 6 7 8 9 10 11 12 13 14 15 16 17 18 19 20 Enter Quantity" at bounding box center [59, 260] width 96 height 22
click at [174, 249] on button "Add to Cart" at bounding box center [210, 260] width 197 height 22
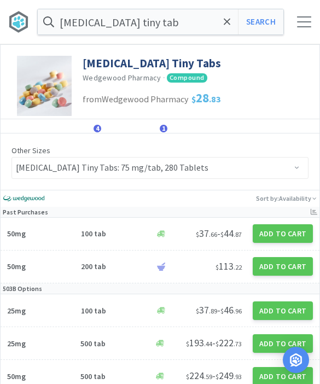
click at [226, 16] on icon at bounding box center [227, 21] width 7 height 11
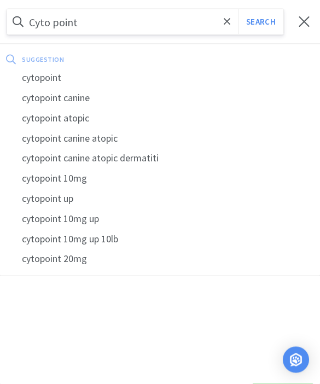
click at [260, 21] on button "Search" at bounding box center [260, 21] width 45 height 25
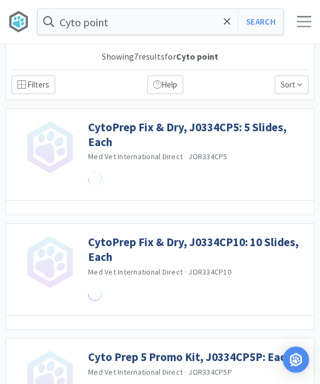
scroll to position [1, 0]
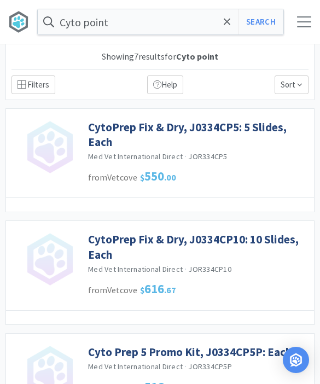
click at [93, 18] on input "Cyto point" at bounding box center [160, 21] width 245 height 25
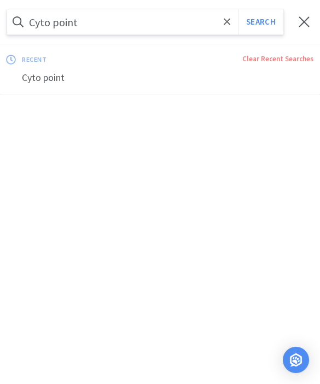
scroll to position [0, 0]
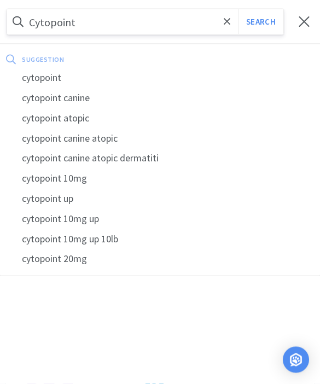
click at [260, 21] on button "Search" at bounding box center [260, 21] width 45 height 25
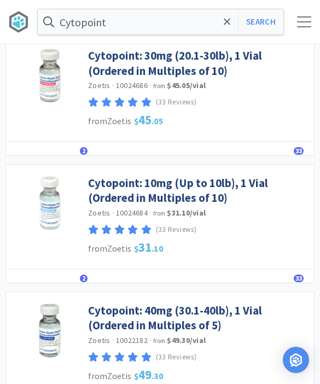
scroll to position [327, 0]
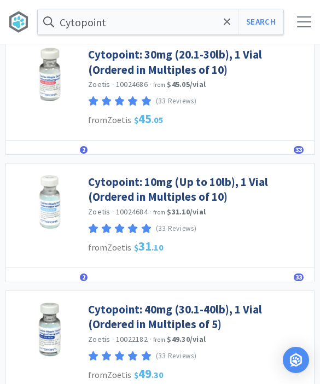
click at [107, 310] on link "Cytopoint: 40mg (30.1-40lb), 1 Vial (Ordered in Multiples of 5)" at bounding box center [198, 317] width 220 height 30
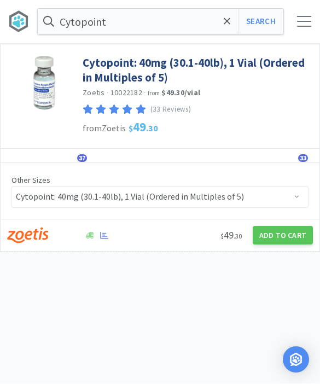
click at [290, 266] on div "Cytopoint Search Orders Shopping Discuss Discuss 24 24 Cytopoint: 40mg (30.1-40…" at bounding box center [160, 136] width 320 height 272
click at [281, 242] on button "Add to Cart" at bounding box center [283, 235] width 60 height 19
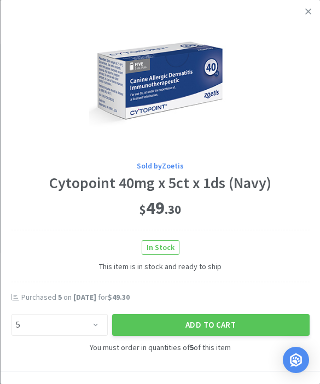
click at [190, 323] on button "Add to Cart" at bounding box center [210, 325] width 197 height 22
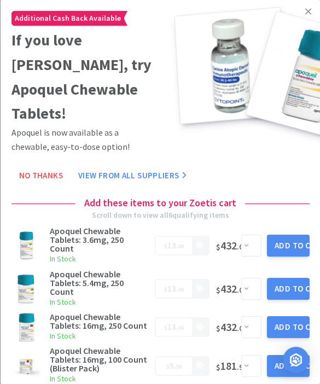
click at [302, 22] on link at bounding box center [307, 12] width 19 height 24
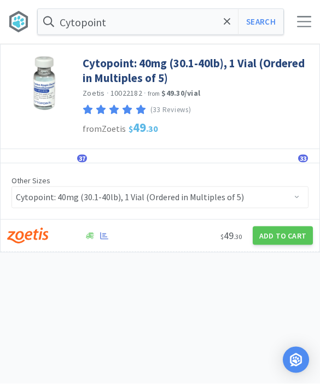
click at [222, 24] on span at bounding box center [227, 21] width 13 height 23
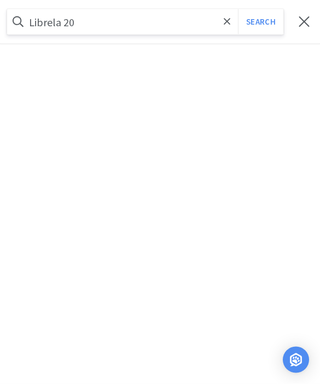
click at [260, 22] on button "Search" at bounding box center [260, 21] width 45 height 25
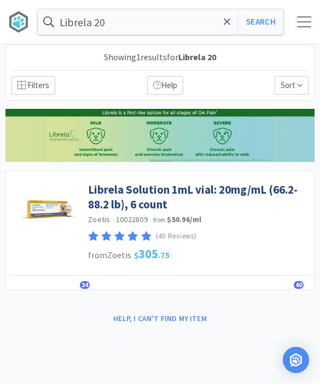
scroll to position [1, 0]
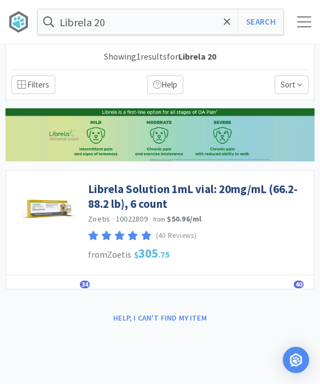
click at [120, 202] on link "Librela Solution 1mL vial: 20mg/mL (66.2-88.2 lb), 6 count" at bounding box center [198, 196] width 220 height 30
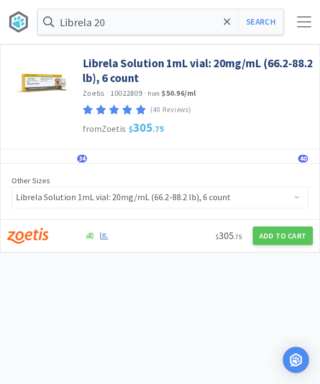
click at [275, 242] on button "Add to Cart" at bounding box center [283, 235] width 60 height 19
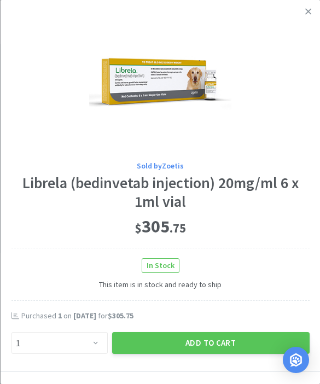
click at [224, 340] on button "Add to Cart" at bounding box center [210, 343] width 197 height 22
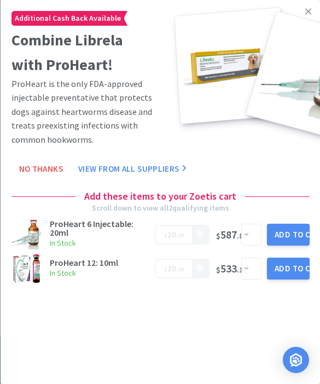
click at [313, 10] on link at bounding box center [307, 12] width 19 height 24
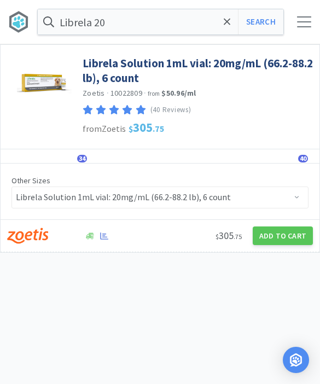
click at [227, 26] on icon at bounding box center [227, 21] width 7 height 11
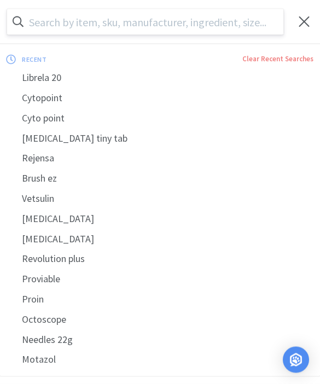
click at [107, 17] on input "text" at bounding box center [145, 21] width 276 height 25
click at [34, 15] on input "text" at bounding box center [145, 21] width 276 height 25
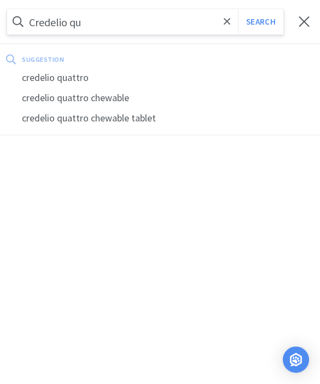
click at [43, 72] on div "credelio quattro" at bounding box center [160, 78] width 320 height 20
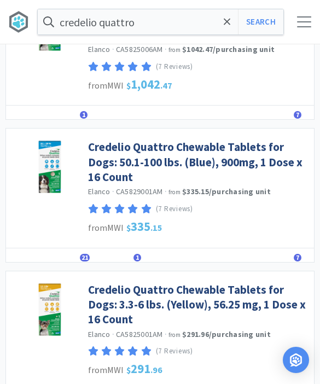
scroll to position [842, 0]
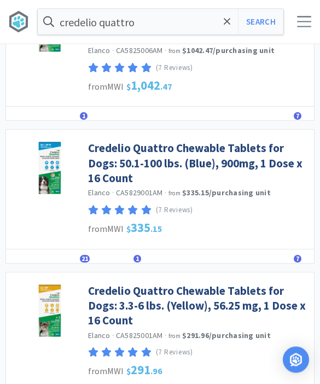
click at [110, 161] on link "Credelio Quattro Chewable Tablets for Dogs: 50.1-100 lbs. (Blue), 900mg, 1 Dose…" at bounding box center [198, 163] width 220 height 45
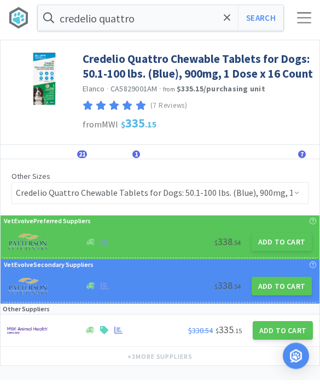
click at [268, 242] on button "Add to Cart" at bounding box center [281, 246] width 60 height 19
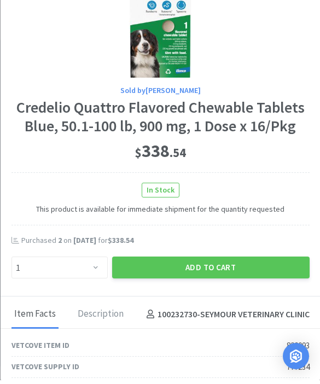
scroll to position [69, 0]
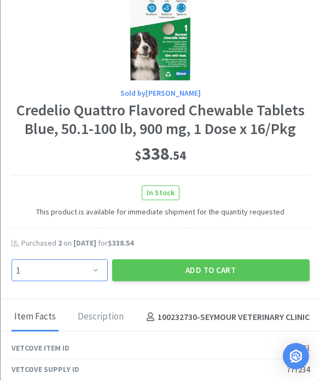
click at [81, 277] on select "Enter Quantity 1 2 3 4 5 6 7 8 9 10 11 12 13 14 15 16 17 18 19 20 Enter Quantity" at bounding box center [59, 274] width 96 height 22
click at [176, 267] on button "Add to Cart" at bounding box center [210, 274] width 197 height 22
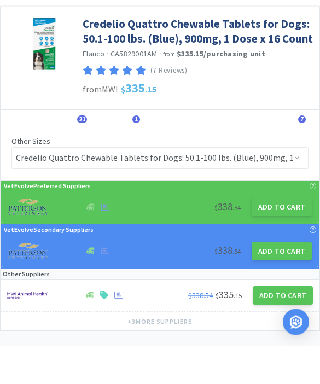
scroll to position [2, 0]
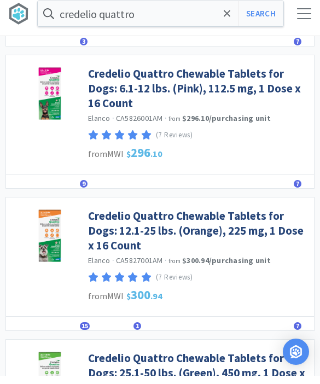
scroll to position [1193, 0]
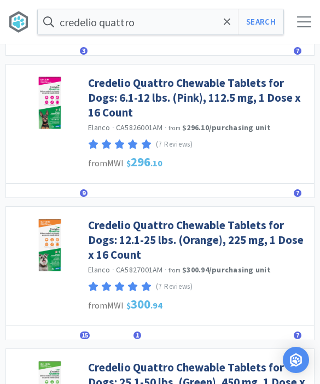
click at [105, 242] on link "Credelio Quattro Chewable Tablets for Dogs: 12.1-25 lbs. (Orange), 225 mg, 1 Do…" at bounding box center [198, 240] width 220 height 45
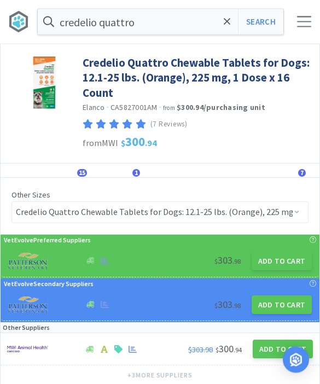
click at [251, 241] on div "VetEvolve Preferred Suppliers" at bounding box center [160, 240] width 316 height 10
click at [278, 266] on button "Add to Cart" at bounding box center [281, 261] width 60 height 19
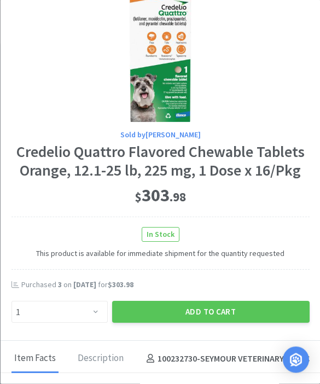
scroll to position [25, 0]
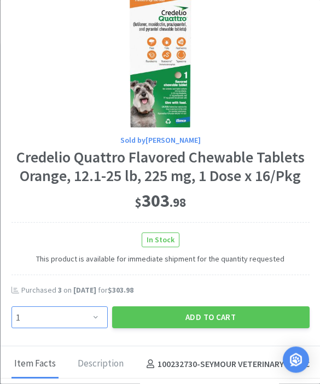
click at [73, 320] on select "Enter Quantity 1 2 3 4 5 6 7 8 9 10 11 12 13 14 15 16 17 18 19 20 Enter Quantity" at bounding box center [59, 318] width 96 height 22
click at [150, 317] on button "Add to Cart" at bounding box center [210, 318] width 197 height 22
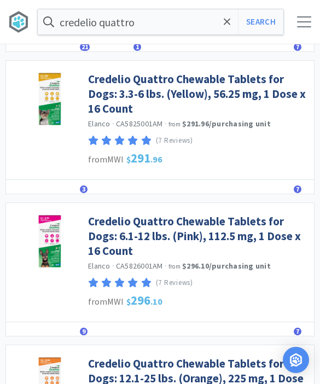
scroll to position [1054, 0]
click at [112, 224] on link "Credelio Quattro Chewable Tablets for Dogs: 6.1-12 lbs. (Pink), 112.5 mg, 1 Dos…" at bounding box center [198, 236] width 220 height 45
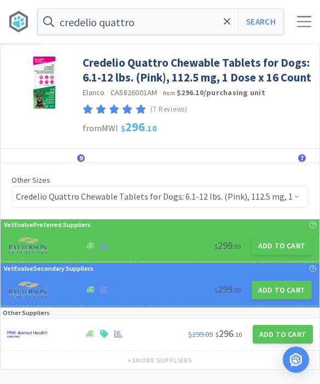
click at [270, 253] on button "Add to Cart" at bounding box center [281, 246] width 60 height 19
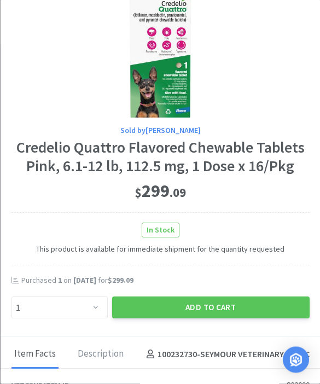
scroll to position [36, 0]
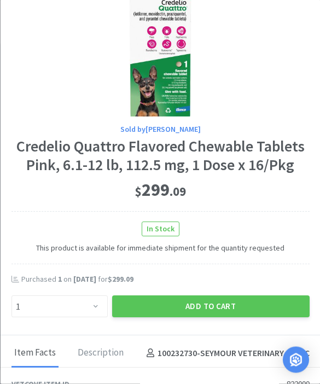
click at [160, 303] on button "Add to Cart" at bounding box center [210, 307] width 197 height 22
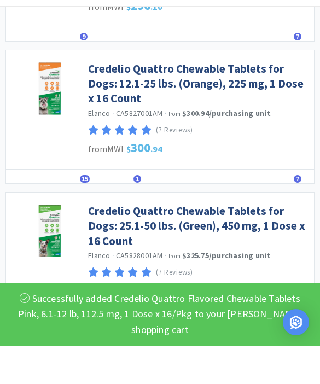
scroll to position [1351, 0]
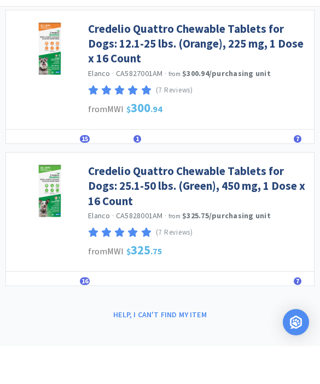
click at [121, 201] on link "Credelio Quattro Chewable Tablets for Dogs: 25.1-50 lbs. (Green), 450 mg, 1 Dos…" at bounding box center [198, 223] width 220 height 45
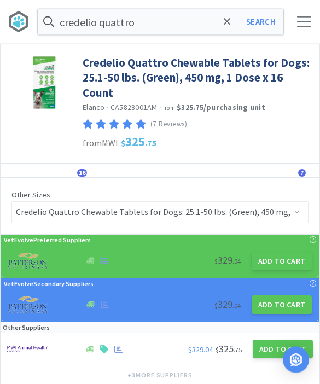
click at [267, 258] on button "Add to Cart" at bounding box center [281, 261] width 60 height 19
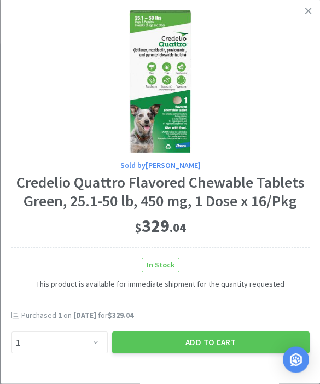
click at [35, 273] on span "This product is available for immediate shipment for the quantity requested" at bounding box center [160, 281] width 298 height 17
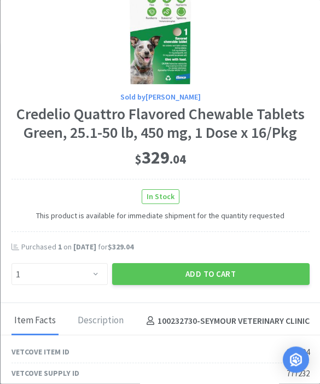
scroll to position [69, 0]
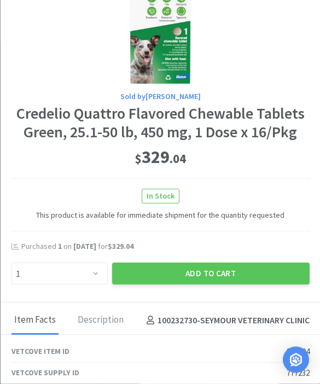
click at [144, 269] on button "Add to Cart" at bounding box center [210, 274] width 197 height 22
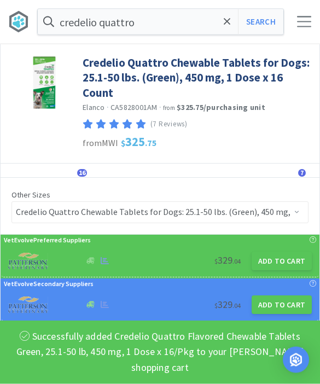
click at [304, 14] on div "credelio quattro Search Orders Shopping Discuss Discuss 30 30" at bounding box center [160, 22] width 320 height 44
click at [304, 26] on span at bounding box center [304, 26] width 14 height 1
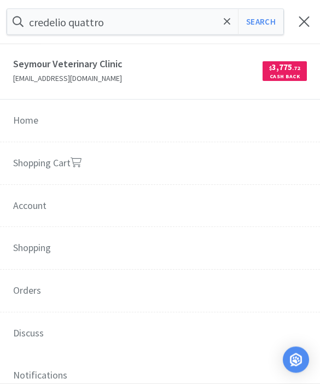
click at [45, 169] on link "Shopping Cart" at bounding box center [160, 164] width 320 height 43
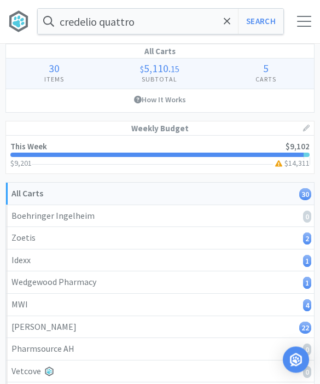
click at [228, 23] on icon at bounding box center [227, 21] width 7 height 7
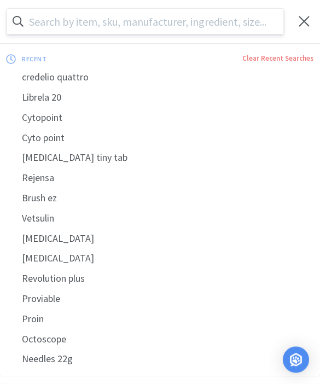
click at [51, 30] on input "text" at bounding box center [145, 21] width 276 height 25
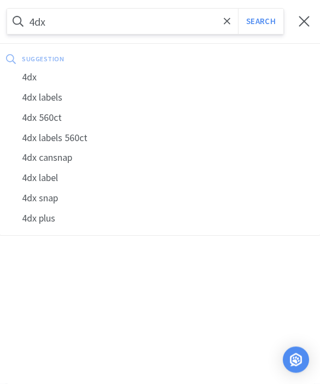
click at [260, 22] on button "Search" at bounding box center [260, 21] width 45 height 25
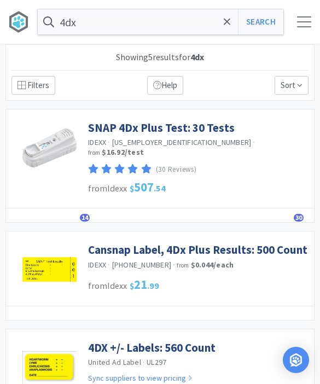
click at [126, 127] on link "SNAP 4Dx Plus Test: 30 Tests" at bounding box center [161, 127] width 146 height 15
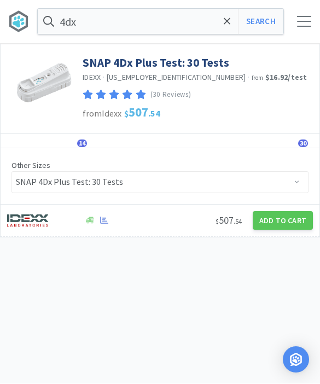
click at [267, 216] on button "Add to Cart" at bounding box center [283, 221] width 60 height 19
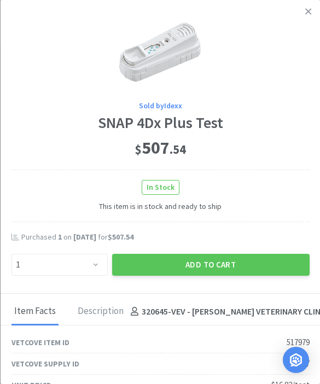
click at [183, 263] on button "Add to Cart" at bounding box center [210, 265] width 197 height 22
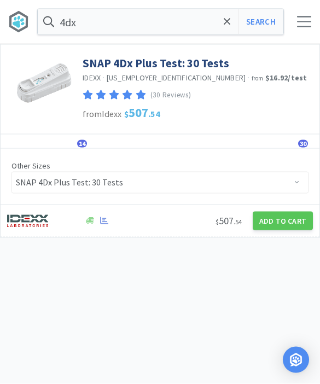
click at [224, 33] on input "4dx" at bounding box center [160, 21] width 245 height 25
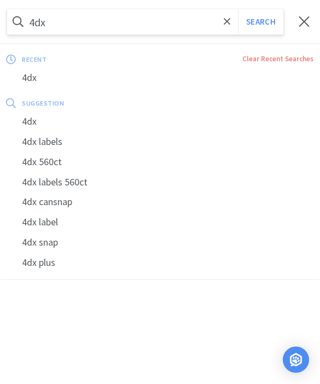
click at [226, 14] on span at bounding box center [227, 21] width 13 height 23
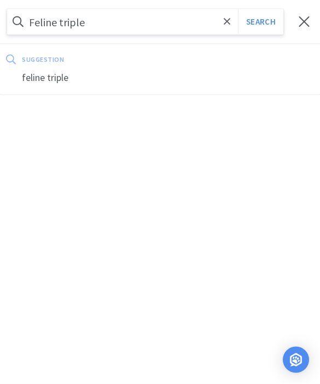
click at [260, 22] on button "Search" at bounding box center [260, 21] width 45 height 25
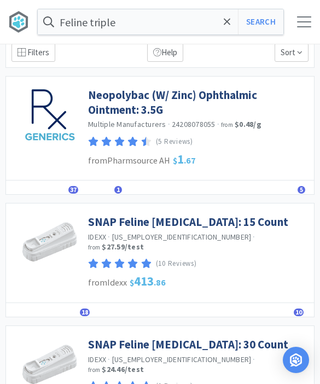
scroll to position [35, 0]
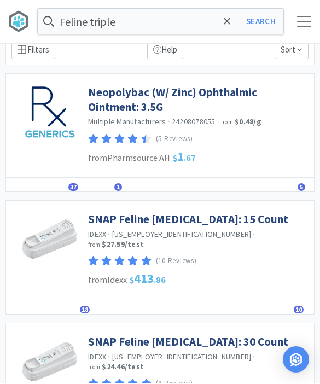
click at [118, 222] on link "SNAP Feline [MEDICAL_DATA]: 15 Count" at bounding box center [188, 219] width 200 height 15
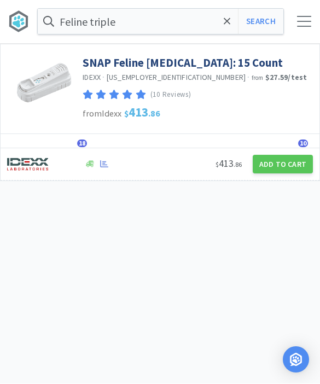
click at [275, 170] on button "Add to Cart" at bounding box center [283, 164] width 60 height 19
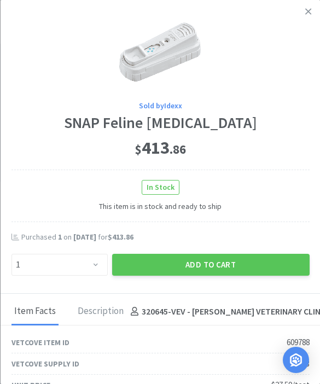
click at [186, 272] on button "Add to Cart" at bounding box center [210, 265] width 197 height 22
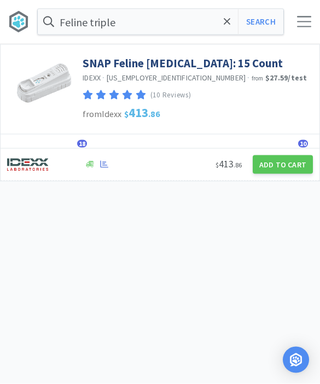
click at [226, 25] on icon at bounding box center [227, 21] width 7 height 11
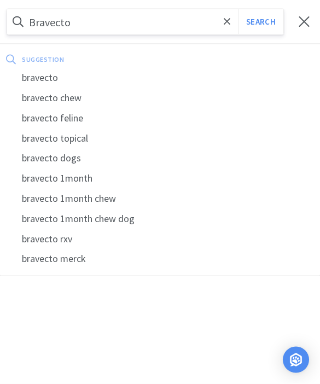
click at [260, 22] on button "Search" at bounding box center [260, 21] width 45 height 25
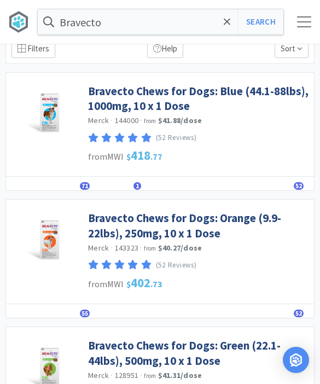
scroll to position [37, 0]
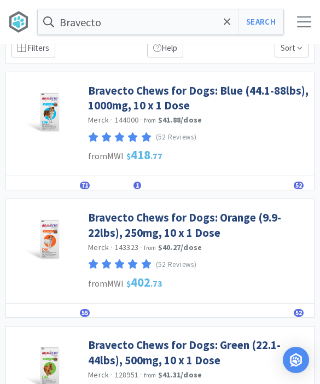
click at [109, 228] on link "Bravecto Chews for Dogs: Orange (9.9-22lbs), 250mg, 10 x 1 Dose" at bounding box center [198, 225] width 220 height 30
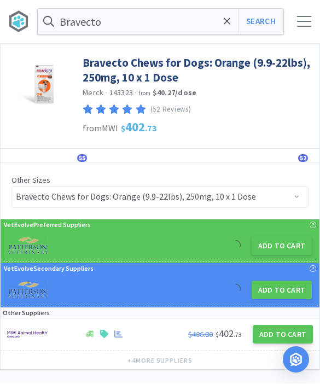
scroll to position [1, 0]
click at [277, 247] on button "Add to Cart" at bounding box center [281, 245] width 60 height 19
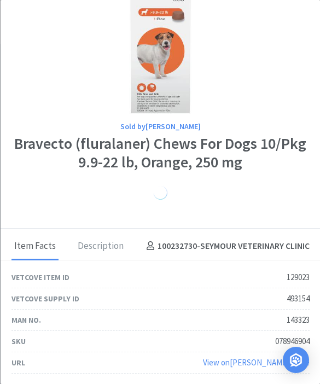
scroll to position [39, 0]
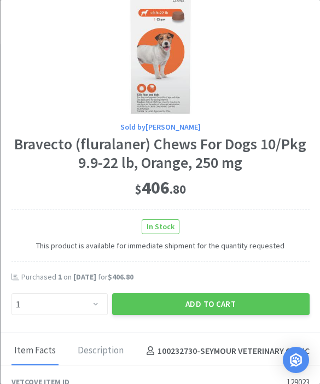
click at [190, 303] on button "Add to Cart" at bounding box center [210, 304] width 197 height 22
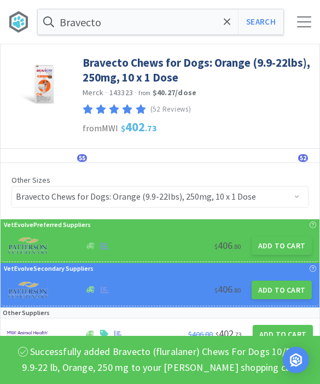
click at [226, 20] on icon at bounding box center [227, 21] width 7 height 11
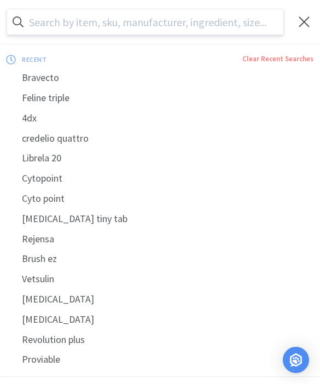
scroll to position [0, 0]
